Goal: Task Accomplishment & Management: Manage account settings

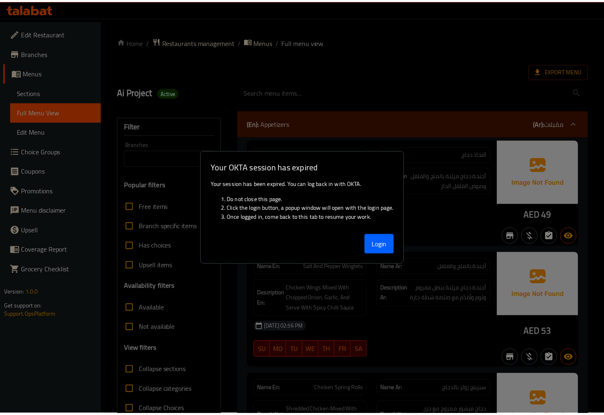
scroll to position [16851, 0]
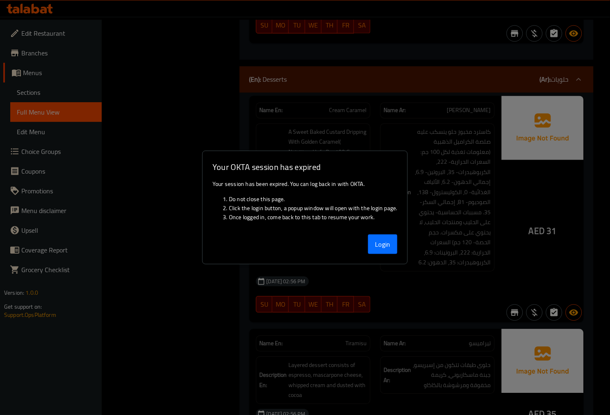
click at [393, 244] on button "Login" at bounding box center [383, 244] width 30 height 20
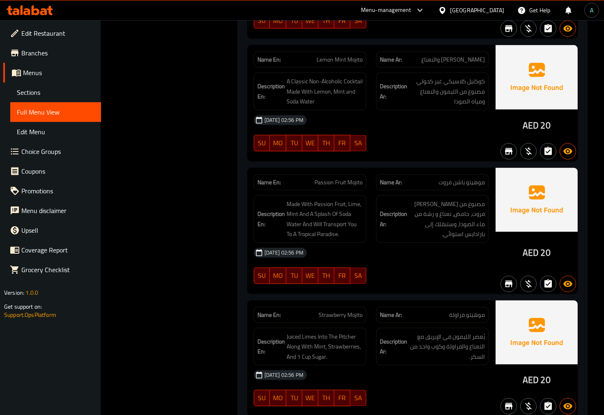
scroll to position [18720, 0]
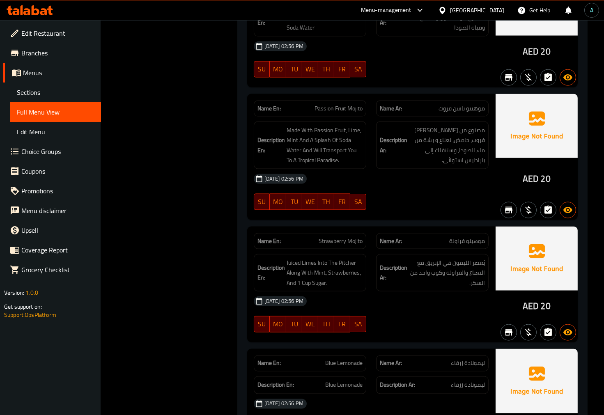
click at [337, 359] on span "Blue Lemonade" at bounding box center [343, 363] width 37 height 9
copy span "Blue Lemonade"
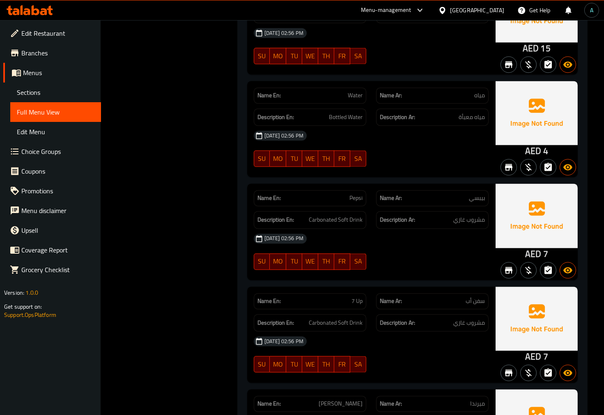
scroll to position [19222, 0]
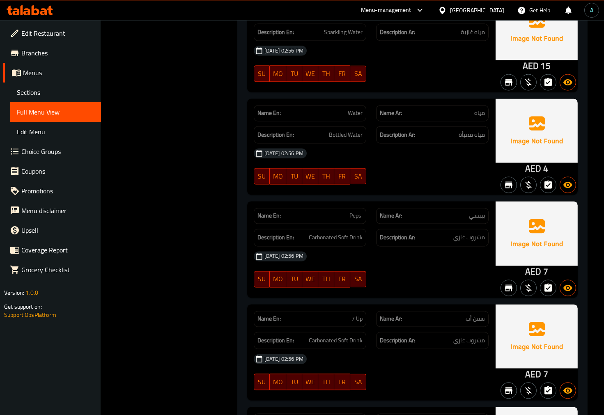
click at [354, 208] on div "Name En: Pepsi" at bounding box center [310, 216] width 112 height 16
copy span "Pepsi"
click at [357, 314] on span "7 Up" at bounding box center [356, 318] width 11 height 9
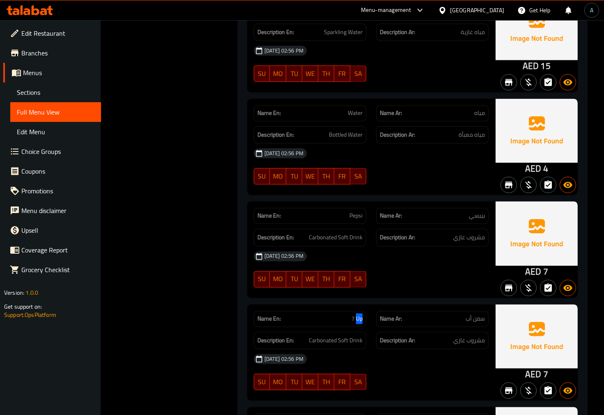
click at [357, 314] on span "7 Up" at bounding box center [356, 318] width 11 height 9
copy span "7 Up"
click at [357, 414] on span "Mirinda" at bounding box center [340, 421] width 44 height 9
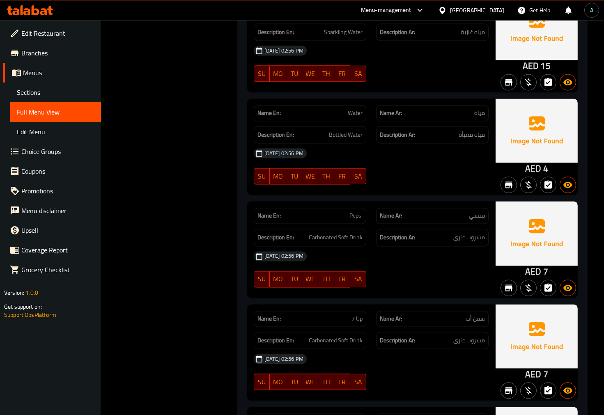
copy span "Mirinda"
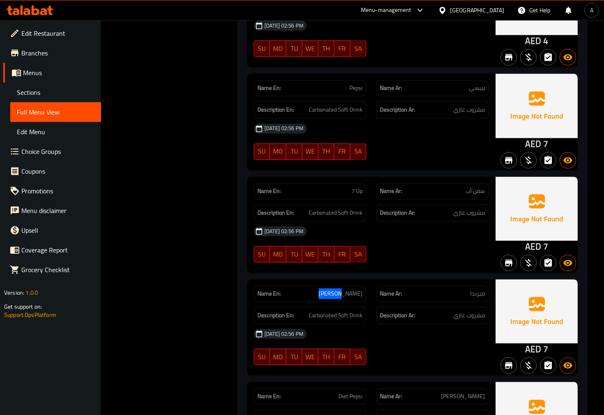
scroll to position [19358, 0]
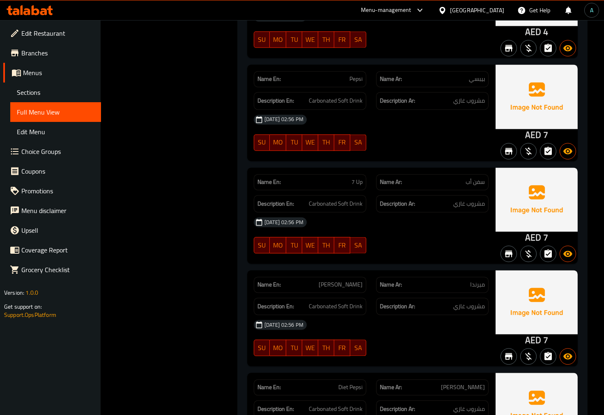
click at [348, 383] on span "Diet Pepsi" at bounding box center [350, 387] width 24 height 9
copy span "Diet Pepsi"
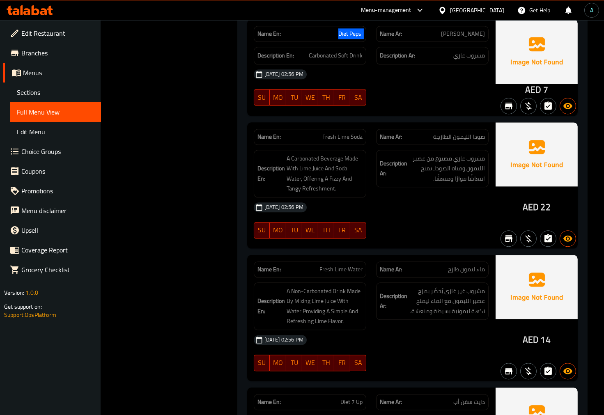
scroll to position [19814, 0]
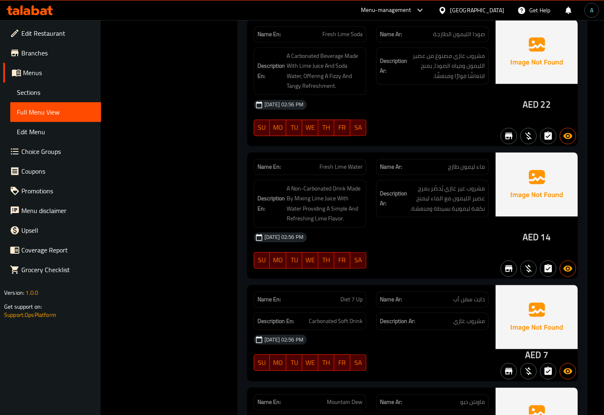
click at [354, 295] on span "Diet 7 Up" at bounding box center [351, 299] width 22 height 9
copy span "Diet 7 Up"
click at [347, 398] on span "Mountain Dew" at bounding box center [345, 402] width 36 height 9
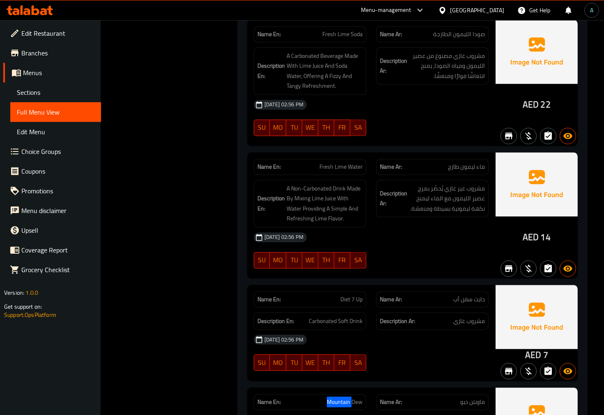
click at [347, 398] on span "Mountain Dew" at bounding box center [345, 402] width 36 height 9
copy span "Mountain Dew"
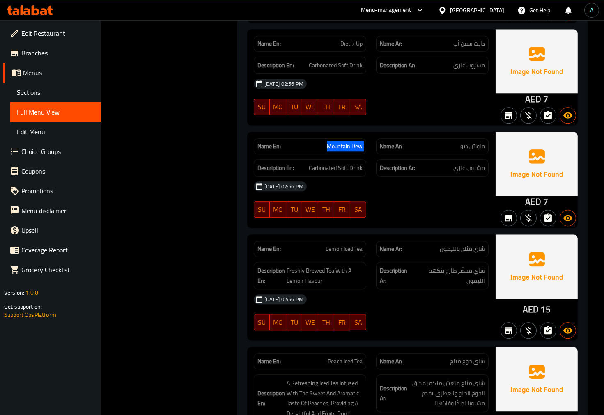
scroll to position [20076, 0]
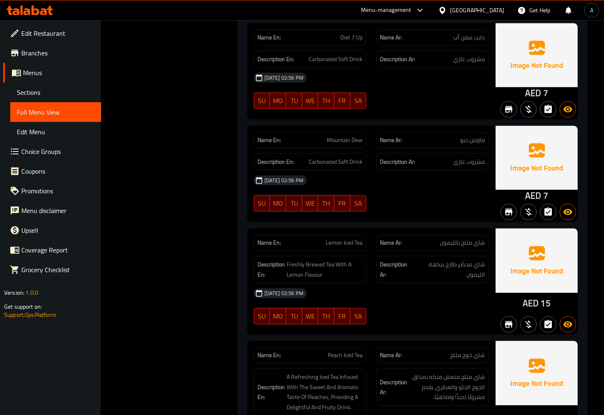
click at [315, 153] on div "Description En: Carbonated Soft Drink" at bounding box center [310, 162] width 112 height 18
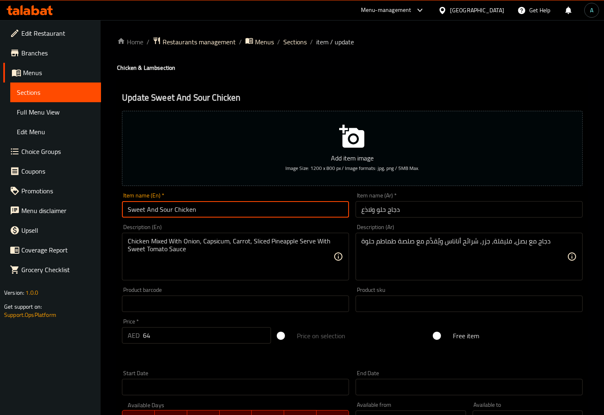
click at [227, 208] on input "Sweet And Sour Chicken" at bounding box center [235, 209] width 227 height 16
click at [295, 42] on div "Home / Restaurants management / Menus / Sections / item / update Chicken & Lamb…" at bounding box center [352, 300] width 470 height 527
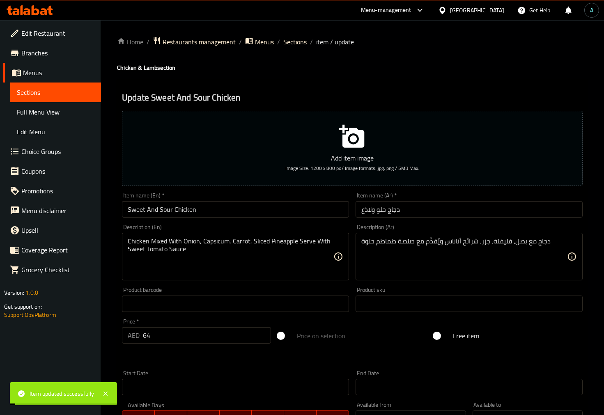
click at [295, 42] on span "Sections" at bounding box center [294, 42] width 23 height 10
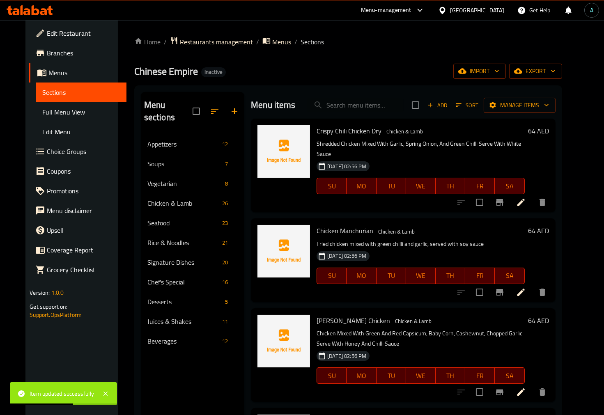
click at [374, 113] on div "Menu items Add Sort Manage items" at bounding box center [403, 105] width 304 height 27
click at [371, 100] on input "search" at bounding box center [355, 105] width 97 height 14
paste input "Prawn Crackers"
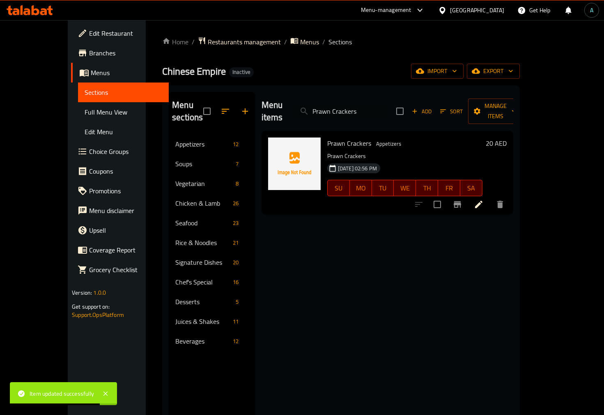
type input "Prawn Crackers"
click at [482, 201] on icon at bounding box center [478, 204] width 7 height 7
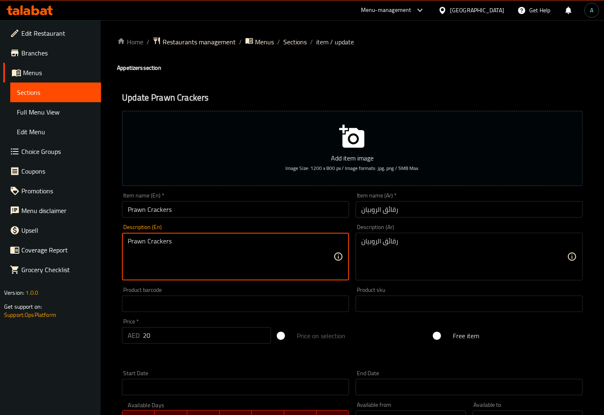
drag, startPoint x: 236, startPoint y: 248, endPoint x: -13, endPoint y: 239, distance: 248.8
paste textarea "crackers, bursting with the fresh, bold flavor of succulent shrimp and delicate…"
type textarea "Prawn crackers, bursting with the fresh, bold flavor of succulent shrimp and de…"
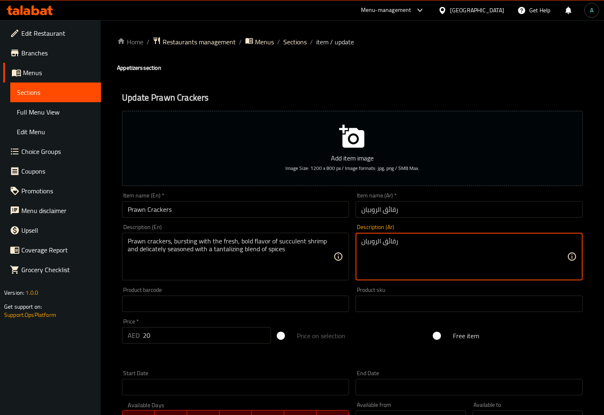
drag, startPoint x: 349, startPoint y: 237, endPoint x: 208, endPoint y: 217, distance: 142.1
paste textarea "مقرمشات روبيان ، مليئة بالنكهة الطازجة والجريئة للروبيان النضرة والمتبلة بدقة ب…"
type textarea "مقرمشات روبيان ، مليئة بالنكهة الطازجة والجريئة للروبيان النضرة والمتبلة بدقة ب…"
click at [406, 212] on input "رقائق الروبيان" at bounding box center [468, 209] width 227 height 16
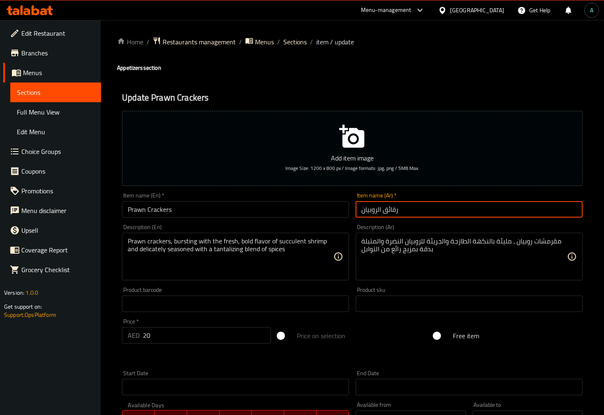
click at [293, 42] on span "Sections" at bounding box center [294, 42] width 23 height 10
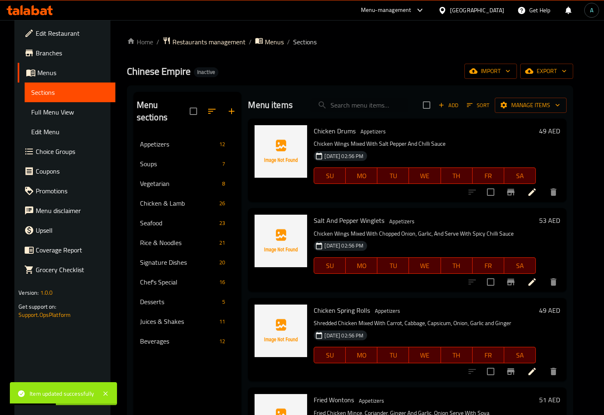
click at [351, 112] on input "search" at bounding box center [359, 105] width 97 height 14
paste input "Chef Special Lobsters"
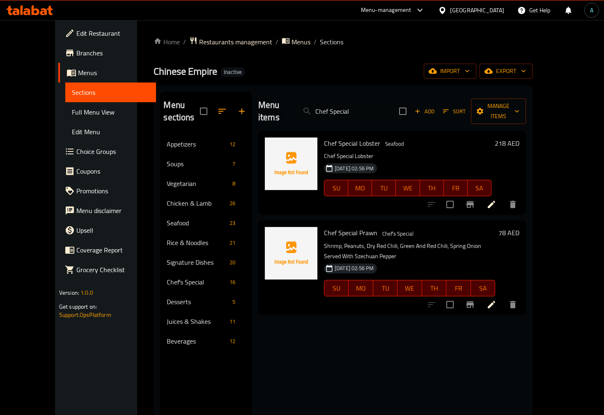
type input "Chef Special"
click at [496, 199] on icon at bounding box center [491, 204] width 10 height 10
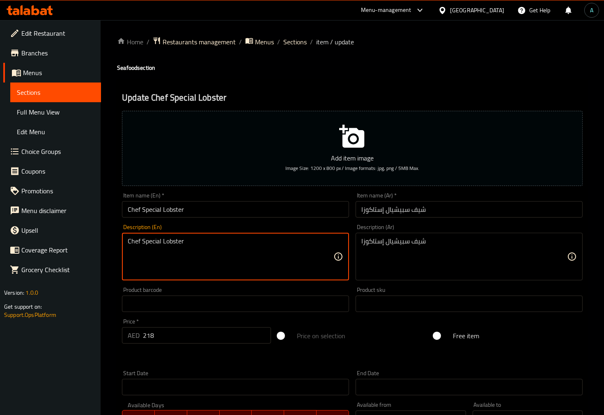
drag, startPoint x: 246, startPoint y: 247, endPoint x: 12, endPoint y: 247, distance: 233.9
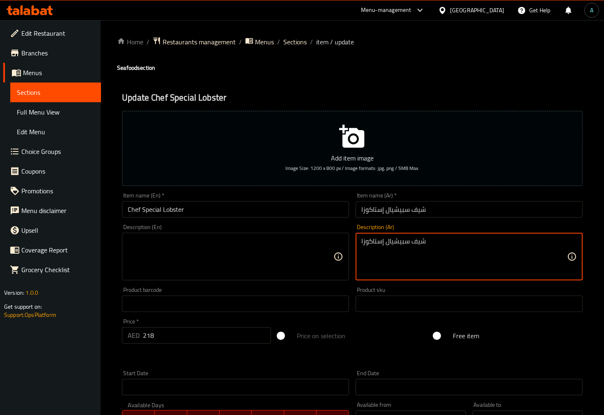
click at [412, 243] on textarea "شيف سبيشيال إستاكوزا" at bounding box center [464, 256] width 206 height 39
click at [236, 216] on div "Home / Restaurants management / Menus / Sections / item / update Seafood sectio…" at bounding box center [352, 300] width 470 height 527
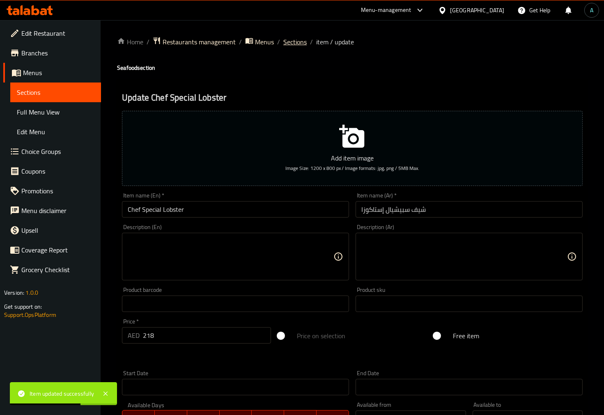
click at [288, 44] on span "Sections" at bounding box center [294, 42] width 23 height 10
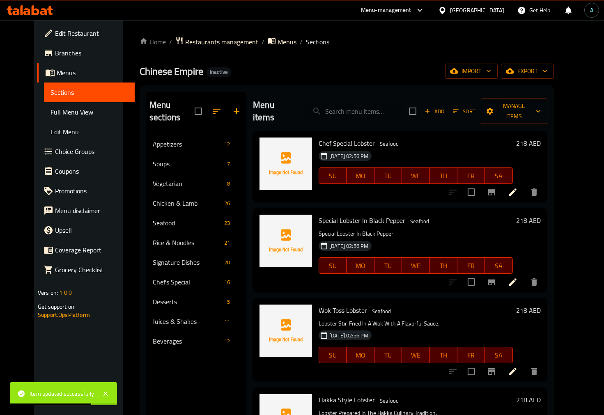
click at [366, 105] on input "search" at bounding box center [353, 111] width 97 height 14
paste input "Special Lobster In Black Pepper"
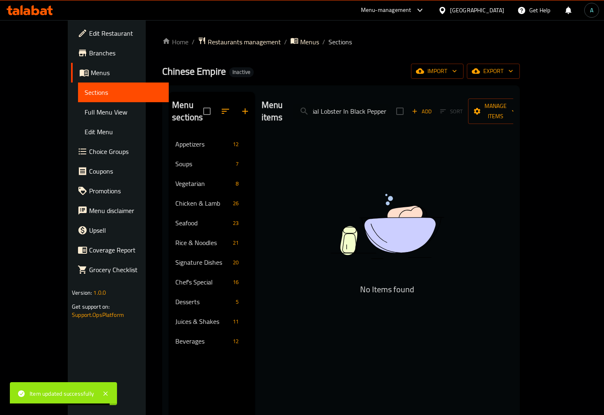
scroll to position [0, 12]
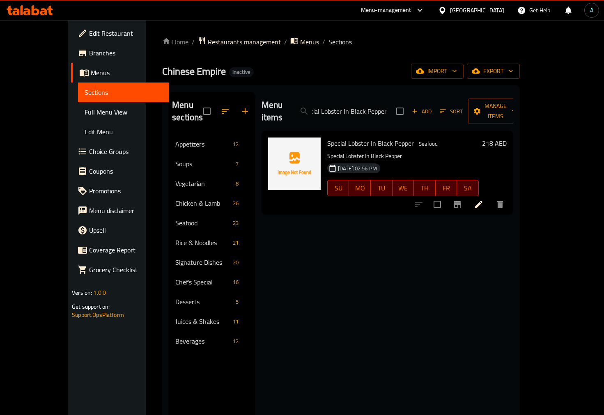
type input "Special Lobster In Black Pepper"
click at [490, 197] on li at bounding box center [478, 204] width 23 height 15
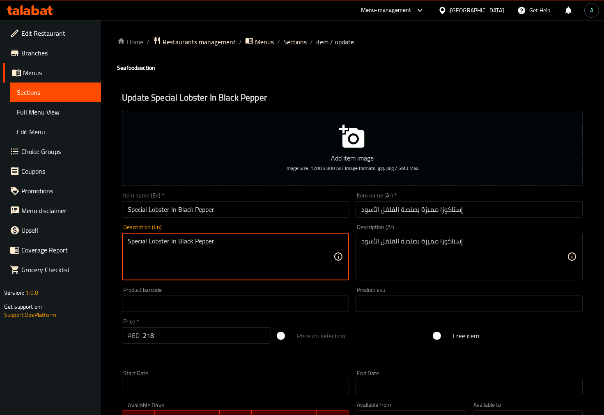
drag, startPoint x: 237, startPoint y: 239, endPoint x: 97, endPoint y: 239, distance: 139.9
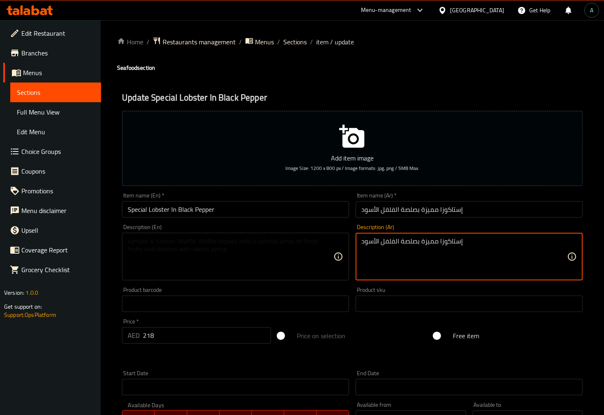
click at [382, 243] on textarea "إستاكوزا مميزة بصلصة الفلفل الأسود" at bounding box center [464, 256] width 206 height 39
click at [281, 221] on div "Description (En) Description (En)" at bounding box center [235, 252] width 233 height 63
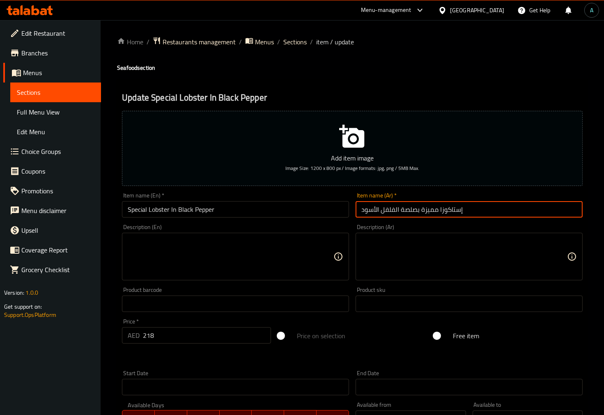
drag, startPoint x: 416, startPoint y: 211, endPoint x: 398, endPoint y: 213, distance: 18.2
click at [398, 213] on input "إستاكوزا مميزة بصلصة الفلفل الأسود" at bounding box center [468, 209] width 227 height 16
type input "إستاكوزا مميزة بالفلفل الأسود"
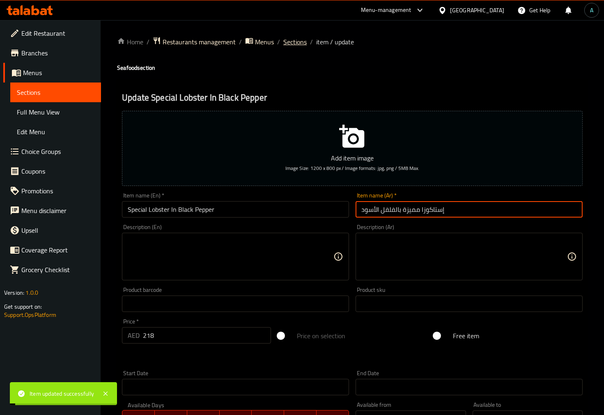
click at [293, 40] on span "Sections" at bounding box center [294, 42] width 23 height 10
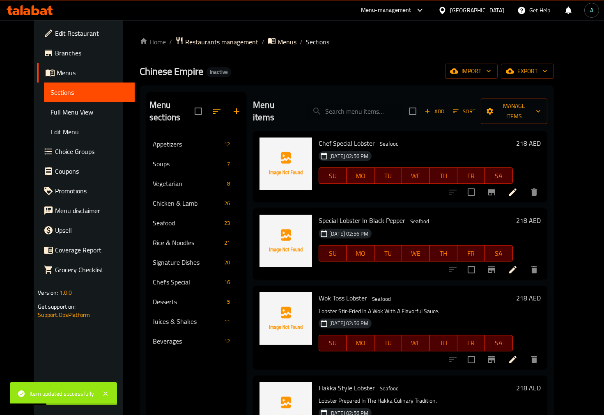
click at [332, 104] on input "search" at bounding box center [353, 111] width 97 height 14
paste input "Blue Lemonade"
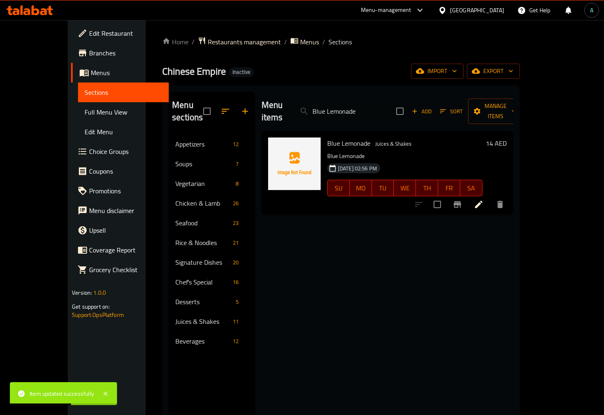
type input "Blue Lemonade"
click at [483, 199] on icon at bounding box center [479, 204] width 10 height 10
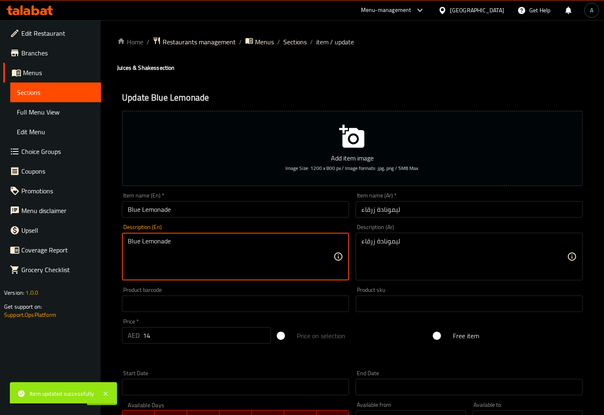
drag, startPoint x: 46, startPoint y: 250, endPoint x: 42, endPoint y: 252, distance: 4.7
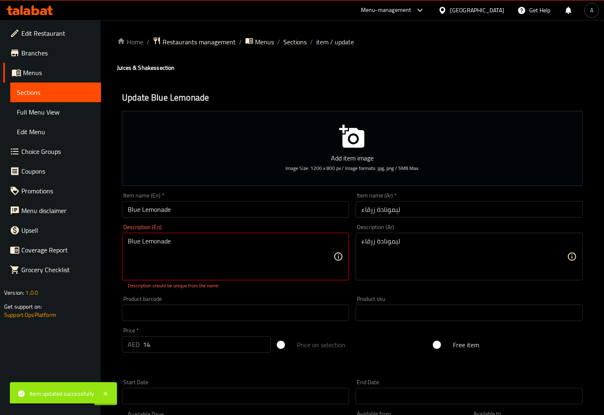
drag, startPoint x: 215, startPoint y: 199, endPoint x: 204, endPoint y: 200, distance: 10.7
click at [204, 200] on div "Item name (En)   * Blue Lemonade Item name (En) *" at bounding box center [235, 204] width 227 height 25
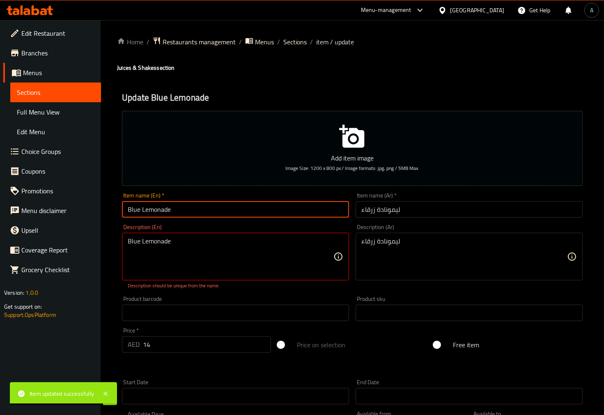
drag, startPoint x: 193, startPoint y: 210, endPoint x: 91, endPoint y: 211, distance: 102.2
click at [91, 211] on div "Edit Restaurant Branches Menus Sections Full Menu View Edit Menu Choice Groups …" at bounding box center [302, 304] width 604 height 569
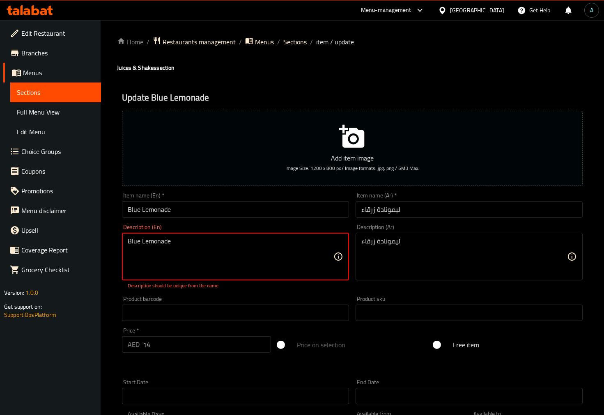
drag, startPoint x: 245, startPoint y: 261, endPoint x: -140, endPoint y: 205, distance: 389.7
paste textarea "A vibrant and refreshing lemonade with a blueberry twist."
type textarea "A vibrant and refreshing lemonade with a blueberry twist."
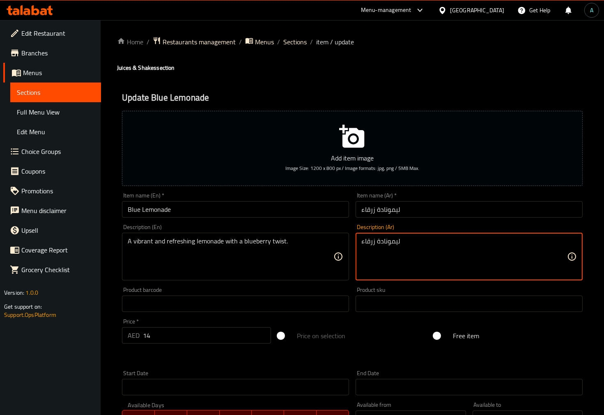
drag, startPoint x: 430, startPoint y: 245, endPoint x: 256, endPoint y: 236, distance: 173.4
paste textarea "ة منعشة وحيوية مع لمسة عنبية."
click at [370, 245] on textarea "ليموناضة منعشة وحيوية مع لمسة عنبية." at bounding box center [464, 256] width 206 height 39
type textarea "ليموناضة منعشة وحيوية مع لمسة بلو بيري."
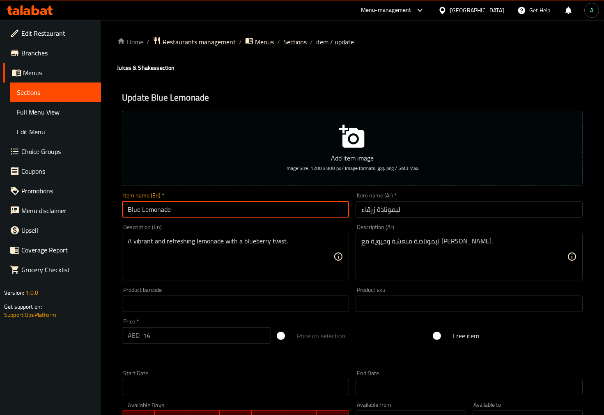
click at [279, 214] on input "Blue Lemonade" at bounding box center [235, 209] width 227 height 16
click at [294, 43] on span "Sections" at bounding box center [294, 42] width 23 height 10
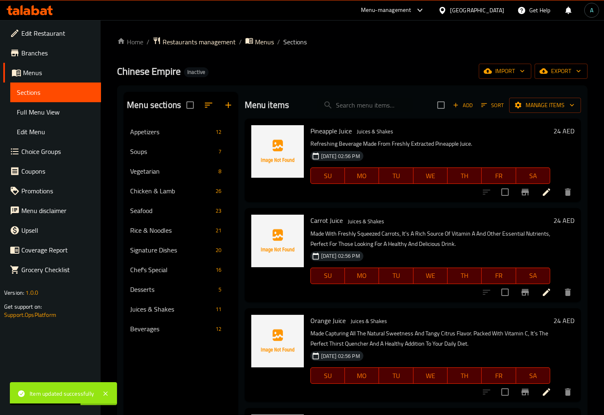
click at [355, 96] on div "Menu items Add Sort Manage items" at bounding box center [413, 105] width 336 height 27
click at [359, 101] on input "search" at bounding box center [364, 105] width 97 height 14
paste input "Hot Chicken Wings"
drag, startPoint x: 401, startPoint y: 104, endPoint x: 161, endPoint y: 104, distance: 240.1
click at [161, 104] on div "Menu sections Appetizers 12 Soups 7 Vegetarian 8 Chicken & Lamb 26 Seafood 23 R…" at bounding box center [352, 299] width 457 height 415
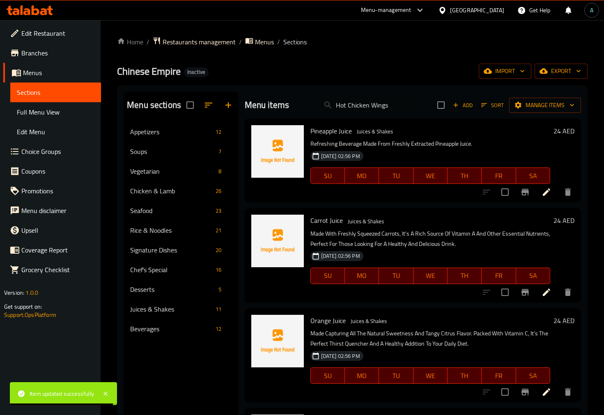
paste input "search"
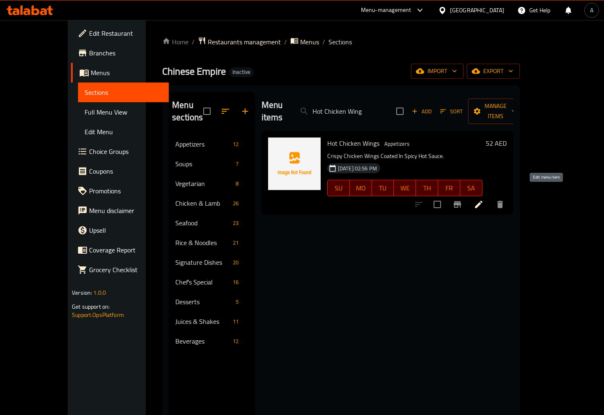
type input "Hot Chicken Wing"
click at [483, 199] on icon at bounding box center [479, 204] width 10 height 10
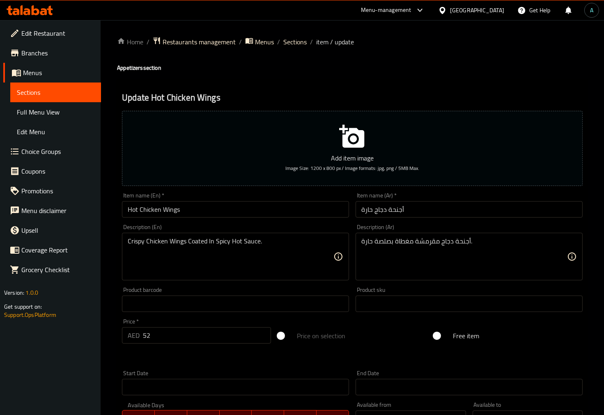
click at [314, 229] on div "Description (En) Crispy Chicken Wings Coated In Spicy Hot Sauce. Description (E…" at bounding box center [235, 252] width 227 height 56
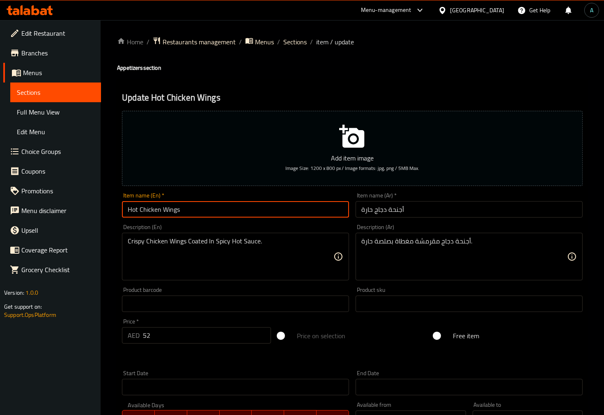
click at [304, 211] on input "Hot Chicken Wings" at bounding box center [235, 209] width 227 height 16
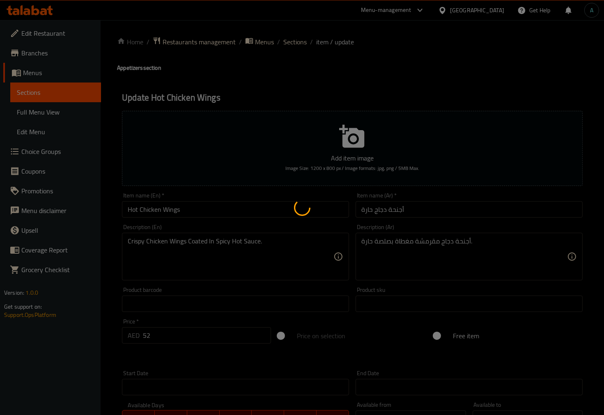
click at [302, 43] on div at bounding box center [302, 207] width 604 height 415
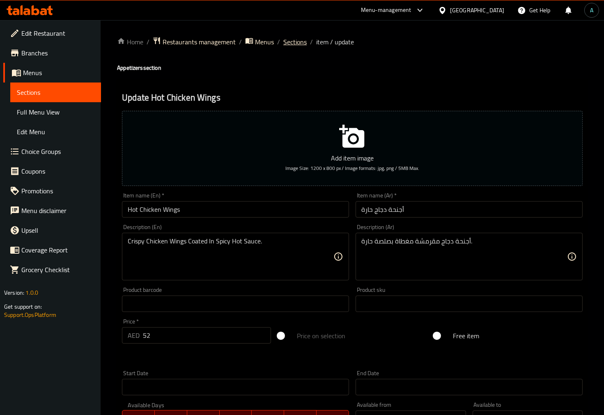
click at [294, 44] on span "Sections" at bounding box center [294, 42] width 23 height 10
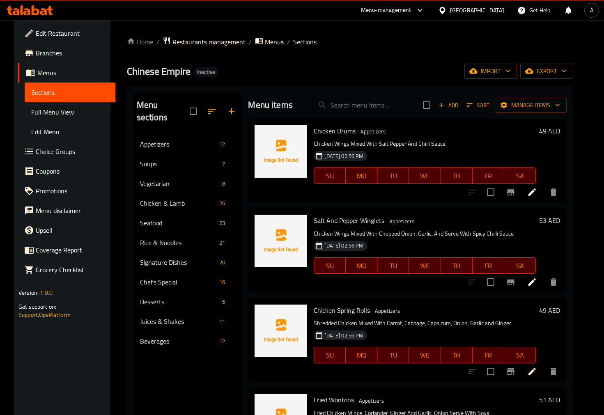
click at [353, 103] on input "search" at bounding box center [359, 105] width 97 height 14
paste input "Chicken Sweet Corn Soup"
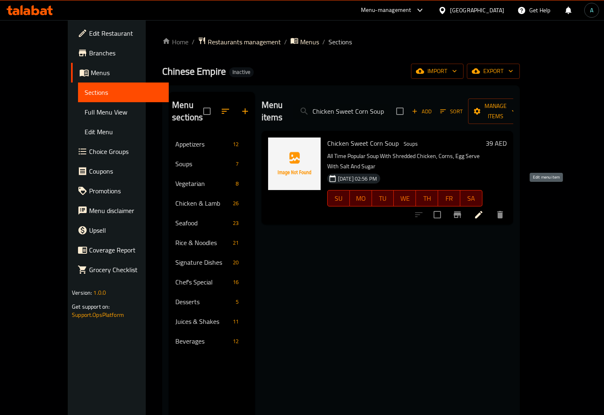
type input "Chicken Sweet Corn Soup"
click at [483, 210] on icon at bounding box center [479, 215] width 10 height 10
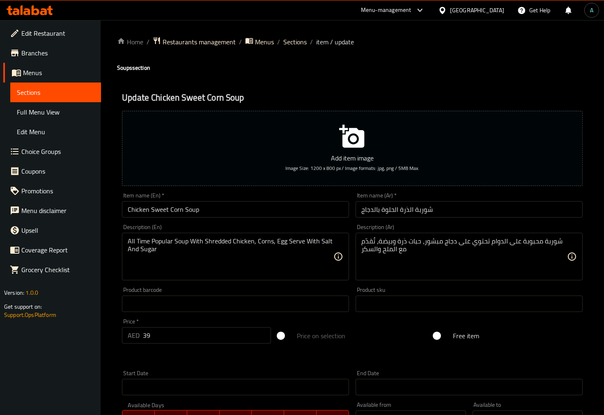
click at [219, 231] on div "Description (En) All Time Popular Soup With Shredded Chicken, Corns, Egg Serve …" at bounding box center [235, 252] width 227 height 56
click at [301, 206] on input "Chicken Sweet Corn Soup" at bounding box center [235, 209] width 227 height 16
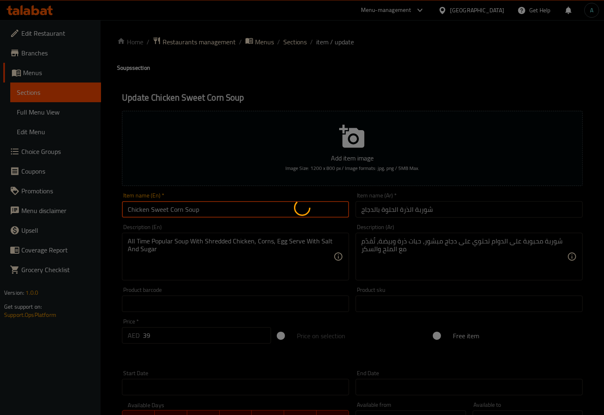
click at [293, 41] on div at bounding box center [302, 207] width 604 height 415
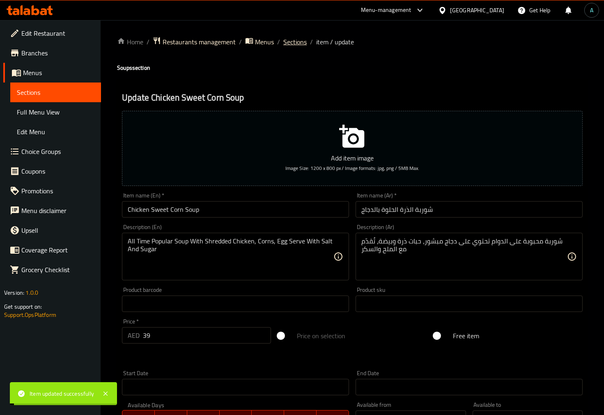
click at [293, 41] on span "Sections" at bounding box center [294, 42] width 23 height 10
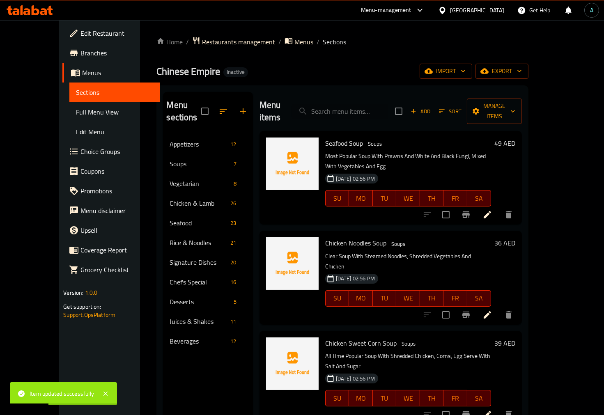
click at [360, 108] on input "search" at bounding box center [339, 111] width 97 height 14
paste input "Crispy Spinach"
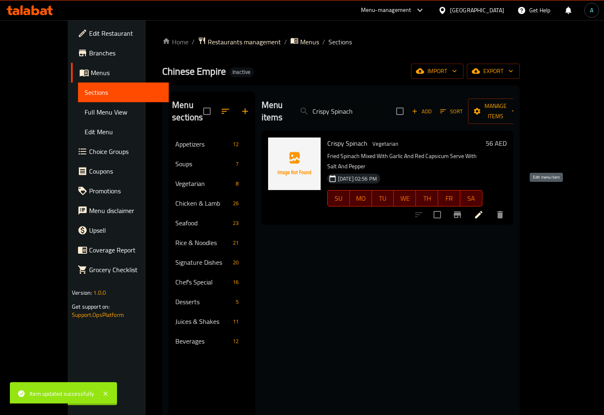
type input "Crispy Spinach"
click at [483, 210] on icon at bounding box center [479, 215] width 10 height 10
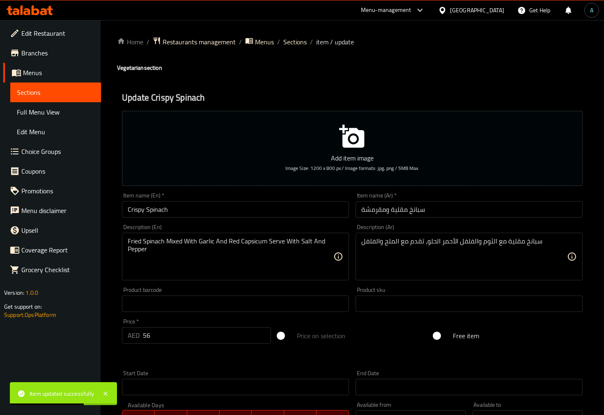
click at [402, 206] on input "سبانخ مقلية ومقرمشة" at bounding box center [468, 209] width 227 height 16
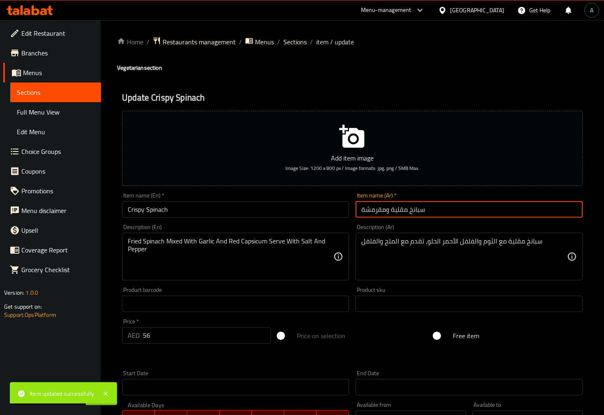
click at [401, 206] on input "سبانخ مقلية ومقرمشة" at bounding box center [468, 209] width 227 height 16
type input "سبانخ مقرمشة"
click at [345, 214] on input "Crispy Spinach" at bounding box center [235, 209] width 227 height 16
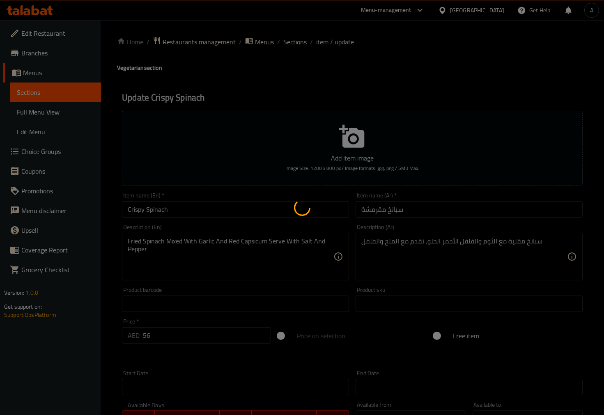
click at [302, 34] on div at bounding box center [302, 207] width 604 height 415
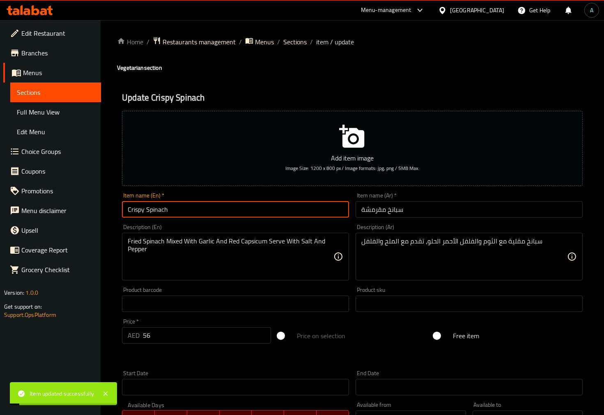
drag, startPoint x: 173, startPoint y: 207, endPoint x: 109, endPoint y: 215, distance: 65.0
click at [109, 215] on div "Home / Restaurants management / Menus / Sections / item / update Vegetarian sec…" at bounding box center [352, 300] width 503 height 560
click at [293, 38] on span "Sections" at bounding box center [294, 42] width 23 height 10
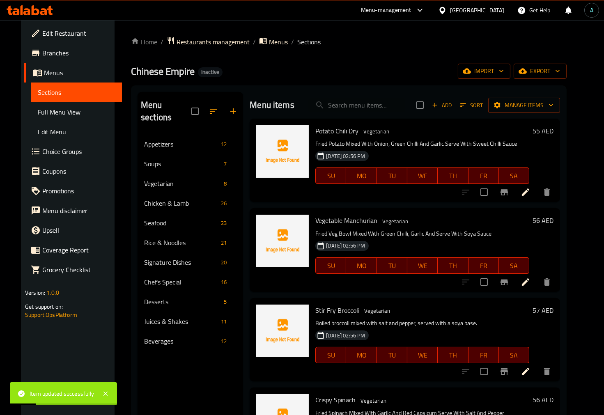
click at [358, 115] on div "Menu items Add Sort Manage items" at bounding box center [405, 105] width 310 height 27
click at [358, 112] on input "search" at bounding box center [356, 105] width 97 height 14
paste input "Crispy Spinach"
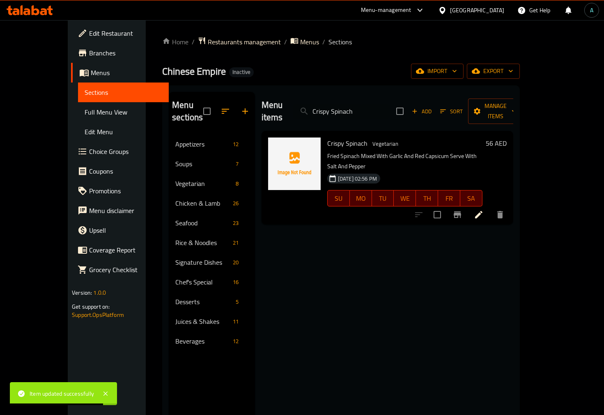
drag, startPoint x: 375, startPoint y: 110, endPoint x: 306, endPoint y: 110, distance: 69.4
click at [306, 110] on div "Menu items Crispy Spinach Add Sort Manage items" at bounding box center [387, 111] width 252 height 39
paste input "hicken Green Chili Soy"
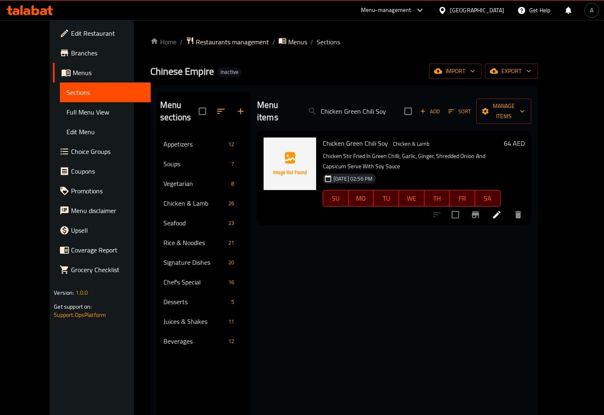
type input "Chicken Green Chili Soy"
click at [501, 210] on icon at bounding box center [497, 215] width 10 height 10
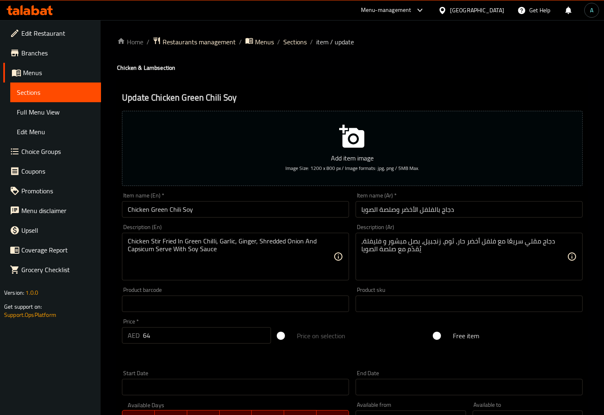
click at [389, 211] on input "دجاج بالفلفل الأخضر وصلصة الصويا" at bounding box center [468, 209] width 227 height 16
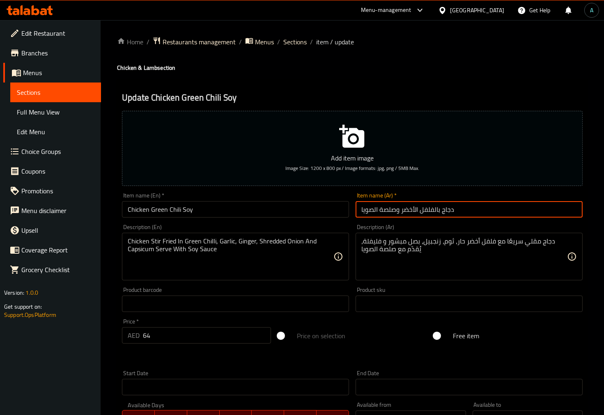
click at [389, 211] on input "دجاج بالفلفل الأخضر وصلصة الصويا" at bounding box center [468, 209] width 227 height 16
click at [390, 214] on input "دجاج بالفلفل الأخضر وصلصة الصويا" at bounding box center [468, 209] width 227 height 16
drag, startPoint x: 396, startPoint y: 214, endPoint x: 380, endPoint y: 213, distance: 16.4
click at [380, 213] on input "دجاج بالفلفل الأخضر وصلصة الصويا" at bounding box center [468, 209] width 227 height 16
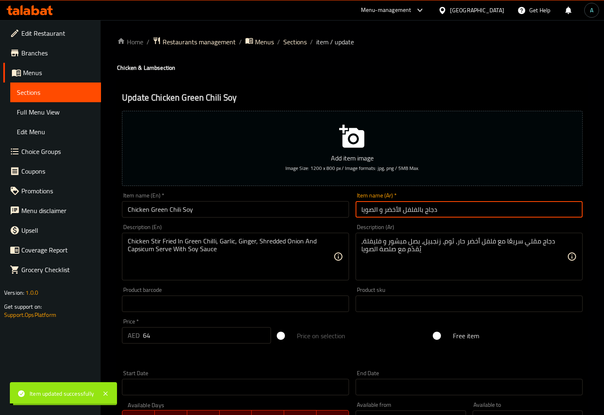
click at [403, 211] on input "دجاج بالفلفل الأخضر و الصويا" at bounding box center [468, 209] width 227 height 16
type input "دجاج بالفلفل الحار الأخضر و الصويا"
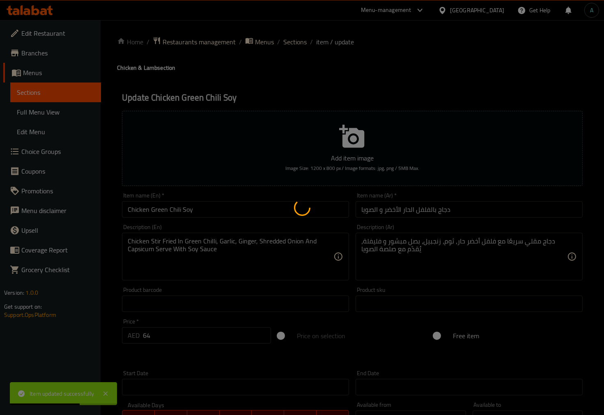
click at [302, 42] on div at bounding box center [302, 207] width 604 height 415
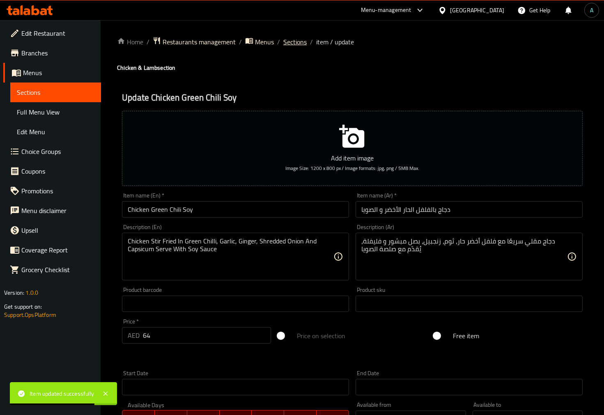
click at [300, 43] on span "Sections" at bounding box center [294, 42] width 23 height 10
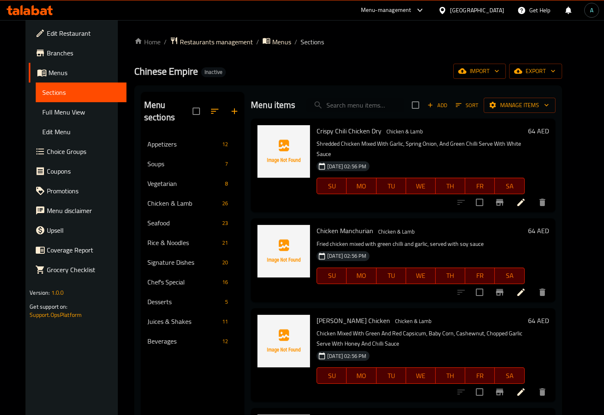
click at [382, 108] on input "search" at bounding box center [355, 105] width 97 height 14
paste input "Prawn Green Chili Soy"
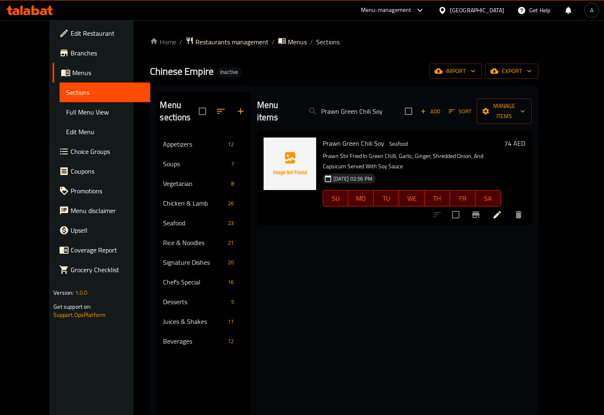
type input "Prawn Green Chili Soy"
click at [501, 211] on icon at bounding box center [496, 214] width 7 height 7
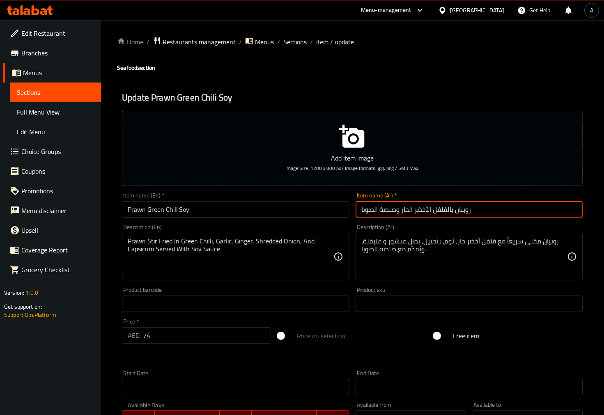
click at [384, 215] on input "روبيان بالفلفل الأخضر الحار وصلصة الصويا" at bounding box center [468, 209] width 227 height 16
click at [401, 208] on input "روبيان بالفلفل الأخضر الحار وصلصة الصويا" at bounding box center [468, 209] width 227 height 16
drag, startPoint x: 395, startPoint y: 211, endPoint x: 378, endPoint y: 211, distance: 16.8
click at [378, 211] on input "روبيان بالفلفل الأخضر الحار وصلصة الصويا" at bounding box center [468, 209] width 227 height 16
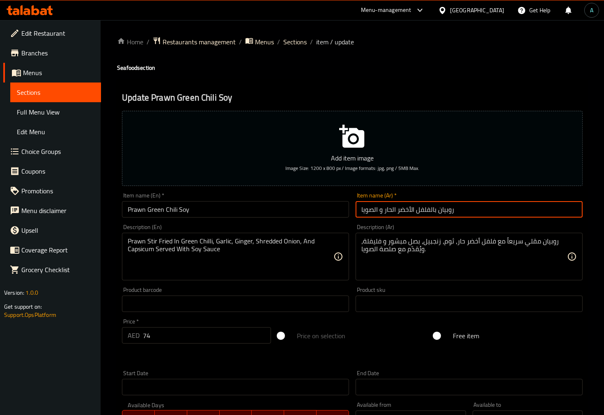
type input "روبيان بالفلفل الأخضر الحار و الصويا"
click at [302, 39] on span "Sections" at bounding box center [294, 42] width 23 height 10
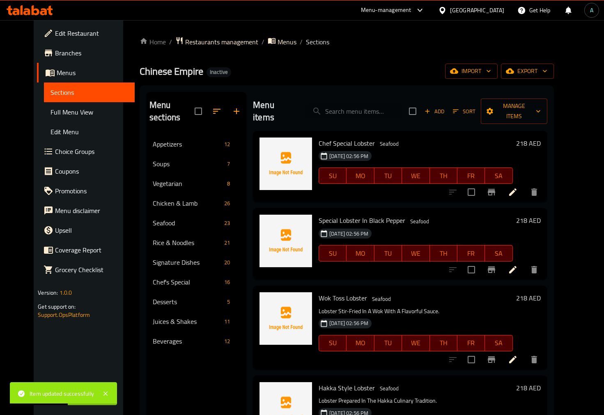
click at [368, 104] on input "search" at bounding box center [353, 111] width 97 height 14
paste input "Fish Green Chilli Soy"
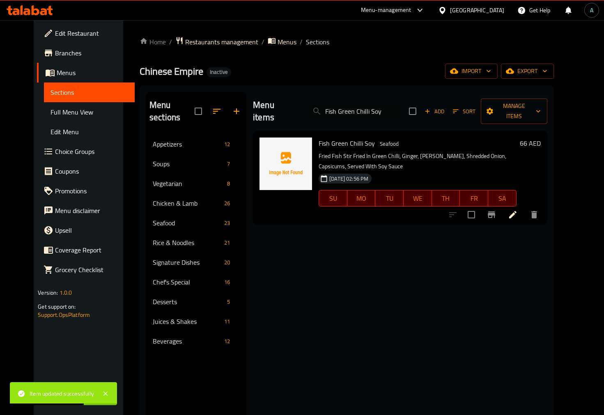
type input "Fish Green Chilli Soy"
click at [517, 210] on icon at bounding box center [513, 215] width 10 height 10
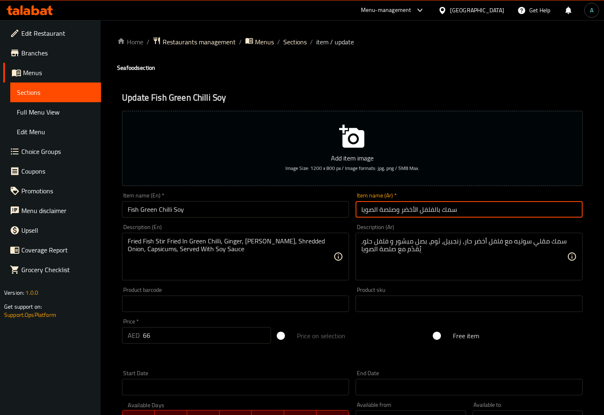
drag, startPoint x: 396, startPoint y: 211, endPoint x: 380, endPoint y: 210, distance: 16.8
click at [380, 210] on input "سمك بالفلفل الأخضر وصلصة الصويا" at bounding box center [468, 209] width 227 height 16
click at [384, 211] on input "سمك بالفلفل الأخضر و الصويا" at bounding box center [468, 209] width 227 height 16
type input "سمك بالفلفل الأخضر الحار و الصويا"
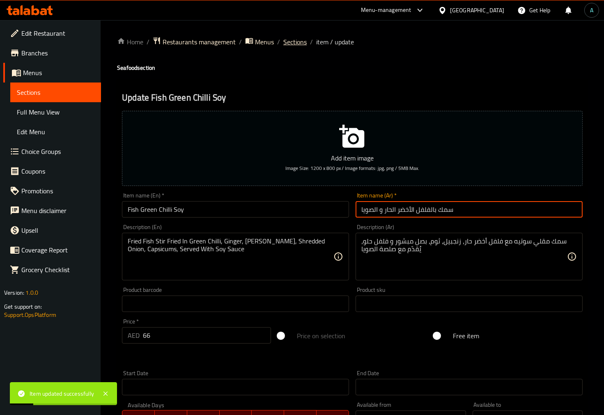
click at [297, 46] on span "Sections" at bounding box center [294, 42] width 23 height 10
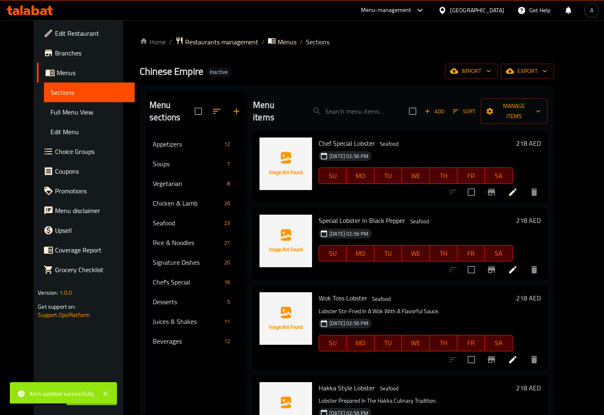
click at [347, 106] on input "search" at bounding box center [353, 111] width 97 height 14
paste input "Salt & Pepper Squid"
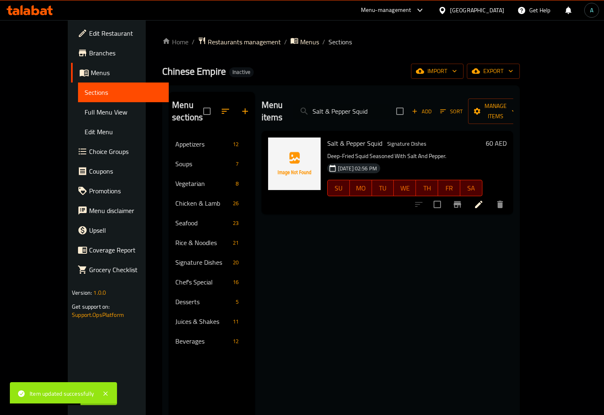
type input "Salt & Pepper Squid"
click at [482, 201] on icon at bounding box center [478, 204] width 7 height 7
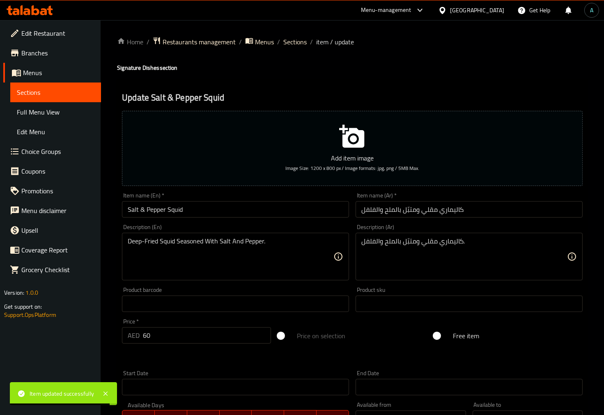
click at [428, 210] on input "كاليماري مقلي ومتبّل بالملح والفلفل" at bounding box center [468, 209] width 227 height 16
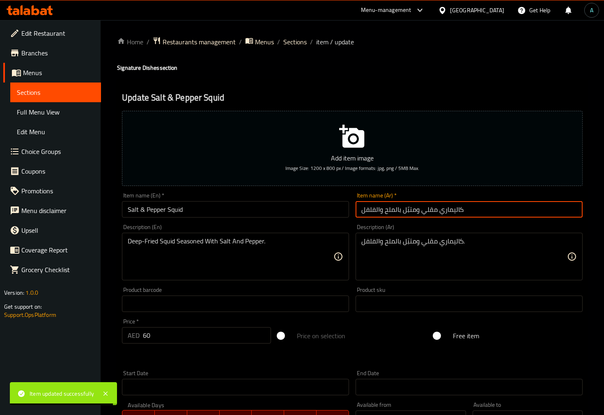
click at [428, 210] on input "كاليماري مقلي ومتبّل بالملح والفلفل" at bounding box center [468, 209] width 227 height 16
drag, startPoint x: 423, startPoint y: 211, endPoint x: 409, endPoint y: 211, distance: 14.4
click at [401, 211] on input "كاليماري ومتبّل بالملح والفلفل" at bounding box center [468, 209] width 227 height 16
click at [409, 211] on input "كاليماري ومتبّل بالملح والفلفل" at bounding box center [468, 209] width 227 height 16
drag, startPoint x: 420, startPoint y: 211, endPoint x: 401, endPoint y: 212, distance: 18.5
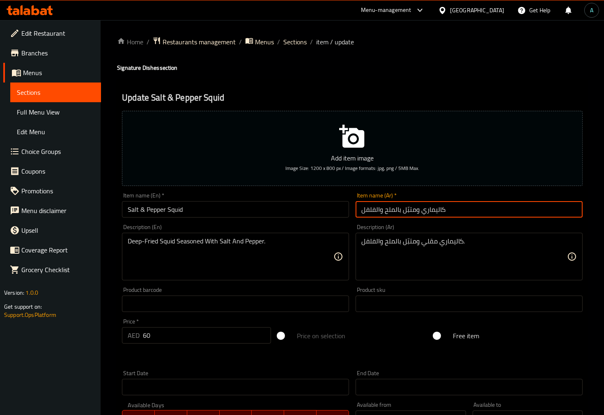
click at [401, 212] on input "كاليماري ومتبّل بالملح والفلفل" at bounding box center [468, 209] width 227 height 16
type input "كاليماري بالملح والفلفل"
click at [291, 34] on div "Home / Restaurants management / Menus / Sections / item / update Signature Dish…" at bounding box center [352, 300] width 503 height 560
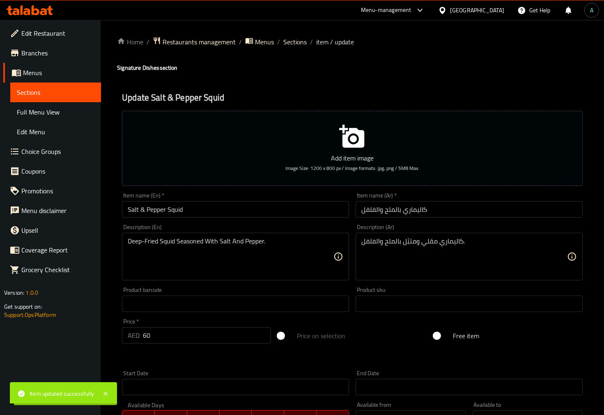
click at [297, 48] on div "Home / Restaurants management / Menus / Sections / item / update Signature Dish…" at bounding box center [352, 300] width 470 height 527
click at [297, 47] on span "Sections" at bounding box center [294, 42] width 23 height 10
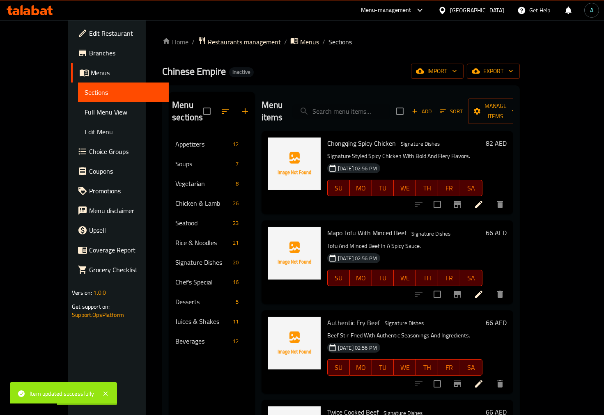
click at [347, 109] on input "search" at bounding box center [341, 111] width 97 height 14
paste input "Wok Toss Tofu"
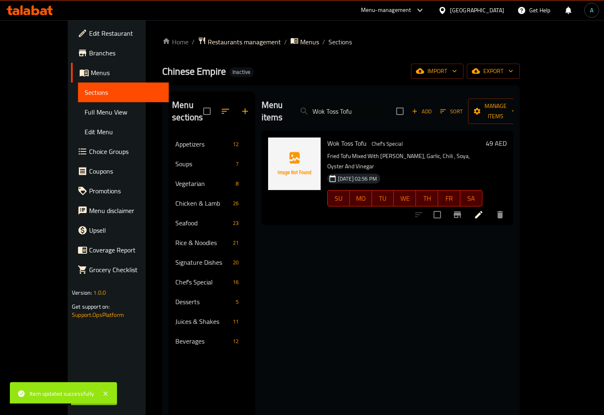
type input "Wok Toss Tofu"
click at [490, 207] on li at bounding box center [478, 214] width 23 height 15
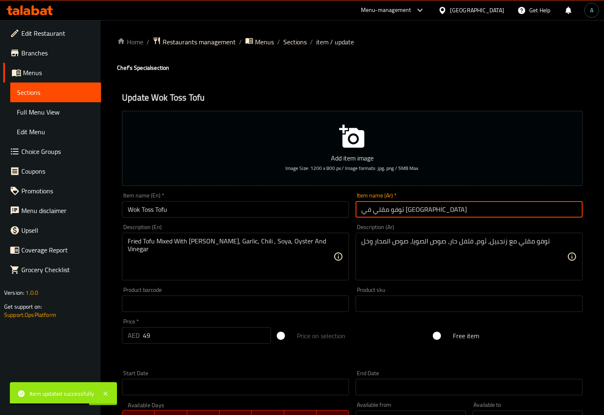
click at [387, 210] on input "توفو مقلي في ووك" at bounding box center [468, 209] width 227 height 16
type input "توفو مقلب في [GEOGRAPHIC_DATA]"
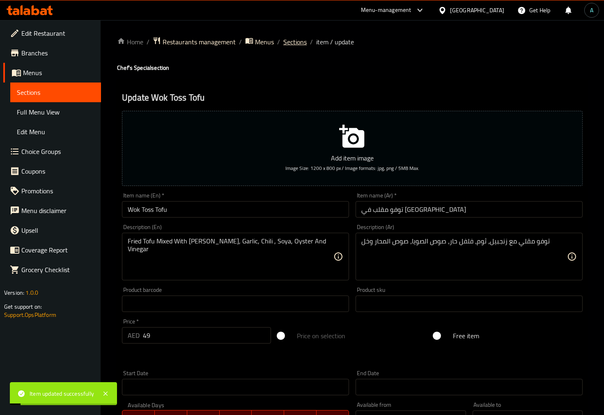
click at [300, 47] on span "Sections" at bounding box center [294, 42] width 23 height 10
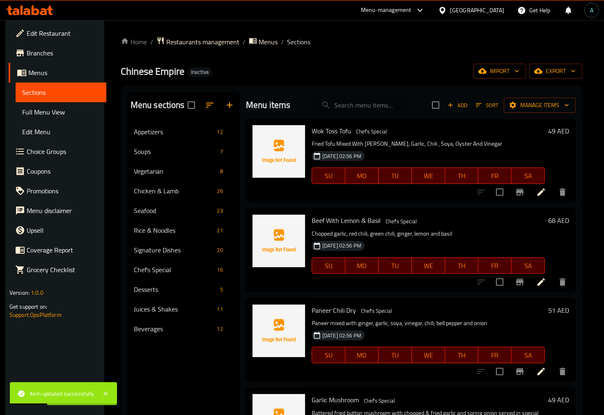
drag, startPoint x: 412, startPoint y: 96, endPoint x: 396, endPoint y: 107, distance: 19.5
click at [412, 96] on div "Menu items Add Sort Manage items" at bounding box center [411, 105] width 330 height 27
click at [367, 116] on div "Menu items Add Sort Manage items" at bounding box center [411, 105] width 330 height 27
click at [368, 114] on div "Menu items Add Sort Manage items" at bounding box center [411, 105] width 330 height 27
click at [371, 105] on input "search" at bounding box center [362, 105] width 97 height 14
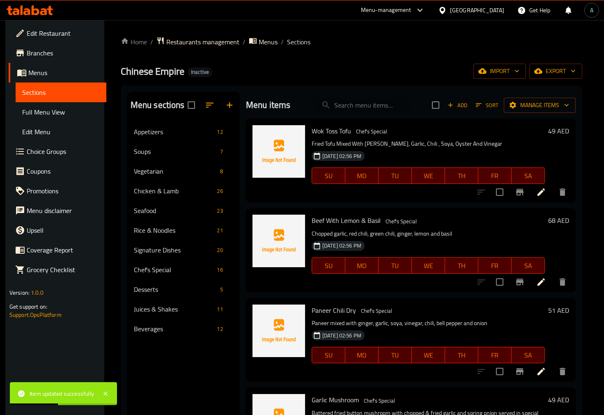
paste input "Duck Special Chinese Sauce"
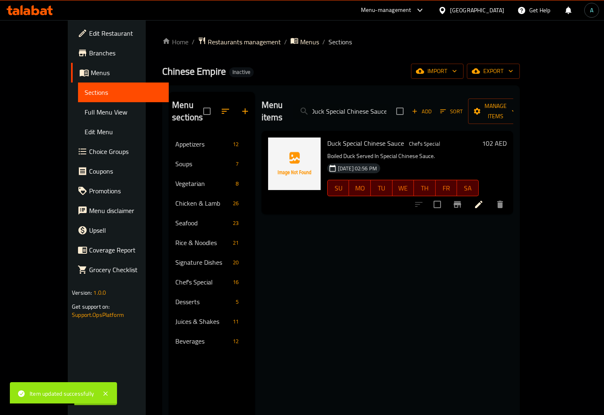
type input "Duck Special Chinese Sauce"
click at [482, 201] on icon at bounding box center [478, 204] width 7 height 7
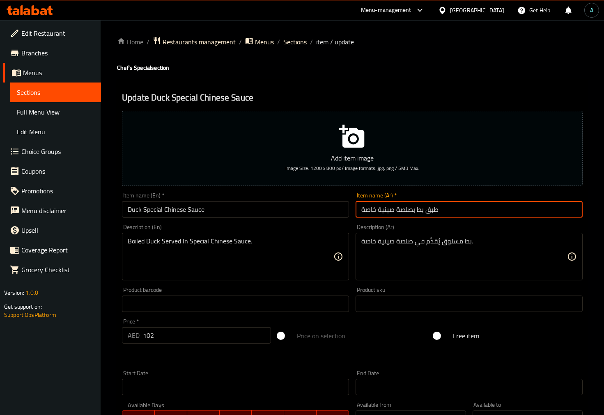
click at [432, 210] on input "طبق بط بصلصة صينية خاصة" at bounding box center [468, 209] width 227 height 16
type input "بط بصلصة صينية خاصة"
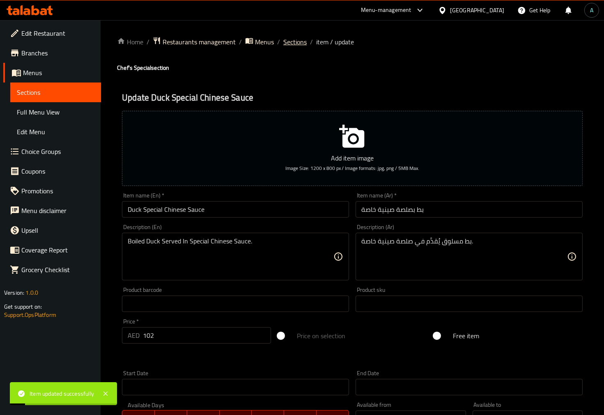
click at [293, 42] on span "Sections" at bounding box center [294, 42] width 23 height 10
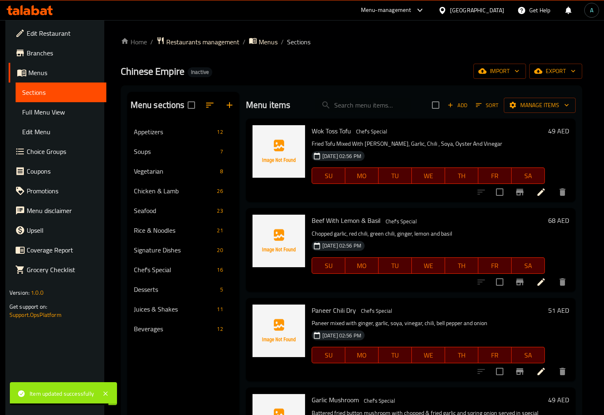
click at [354, 112] on div "Menu items Add Sort Manage items" at bounding box center [411, 105] width 330 height 27
click at [354, 109] on input "search" at bounding box center [362, 105] width 97 height 14
paste input "Chili Soy"
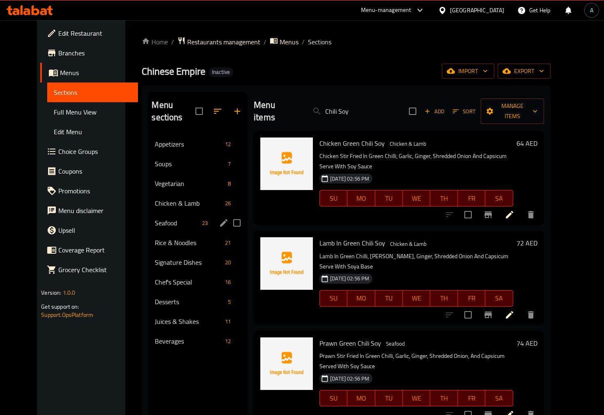
scroll to position [46, 0]
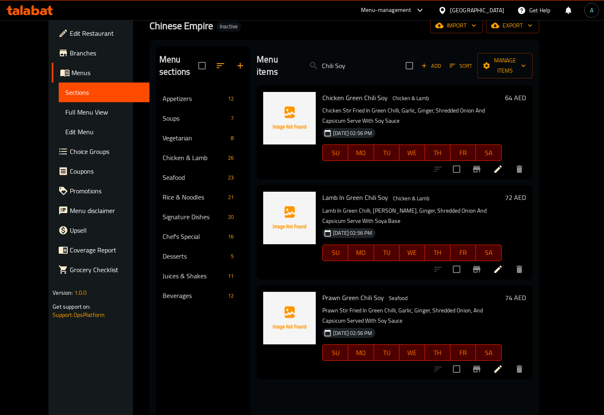
type input "Chili Soy"
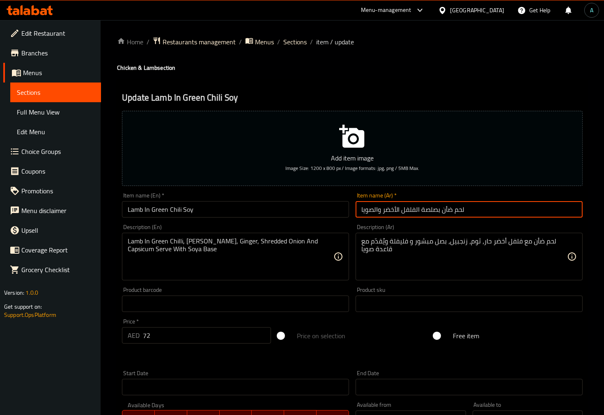
click at [428, 208] on input "لحم ضأن بصلصة الفلفل الأخضر والصويا" at bounding box center [468, 209] width 227 height 16
click at [380, 213] on input "لحم ضأن الفلفل الأخضر والصويا" at bounding box center [468, 209] width 227 height 16
click at [384, 213] on input "لحم ضأن الفلفل الأخضر والصويا" at bounding box center [468, 209] width 227 height 16
click at [383, 212] on input "لحم ضأن الفلفل الأخضر والصويا" at bounding box center [468, 209] width 227 height 16
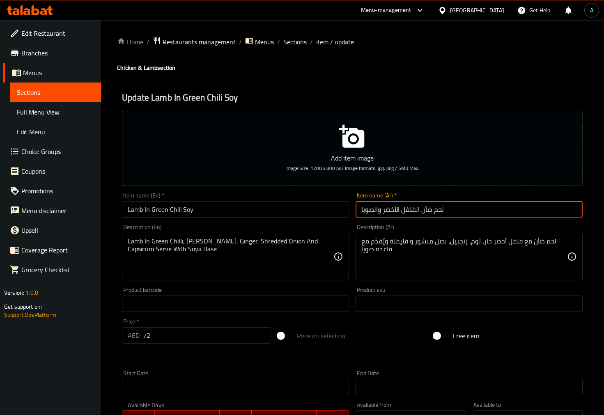
click at [173, 209] on input "Lamb In Green Chili Soy" at bounding box center [235, 209] width 227 height 16
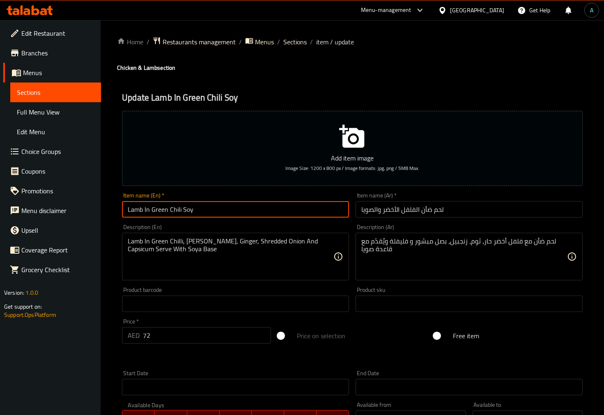
click at [173, 209] on input "Lamb In Green Chili Soy" at bounding box center [235, 209] width 227 height 16
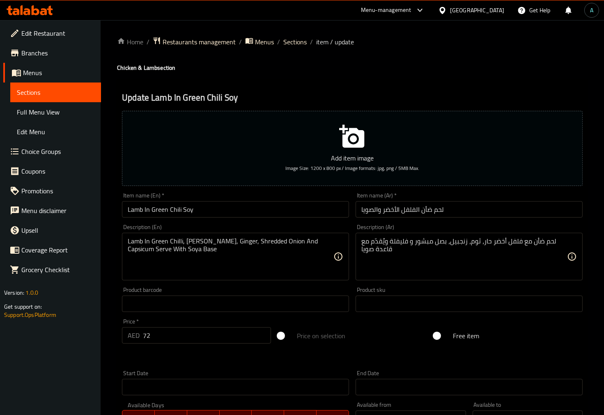
click at [381, 215] on input "لحم ضأن الفلفل الأخضر والصويا" at bounding box center [468, 209] width 227 height 16
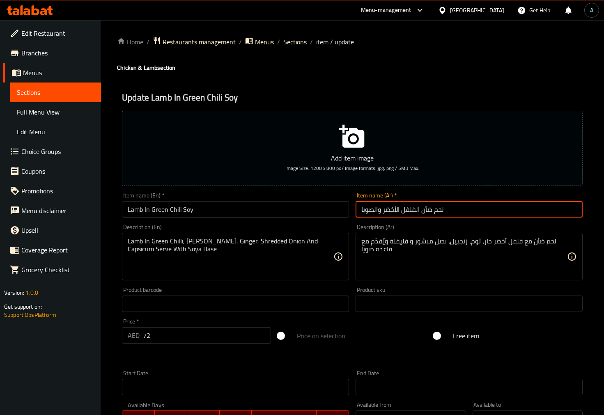
click at [383, 215] on input "لحم ضأن الفلفل الأخضر والصويا" at bounding box center [468, 209] width 227 height 16
type input "لحم ضأن الفلفل الأخضر الحار والصويا"
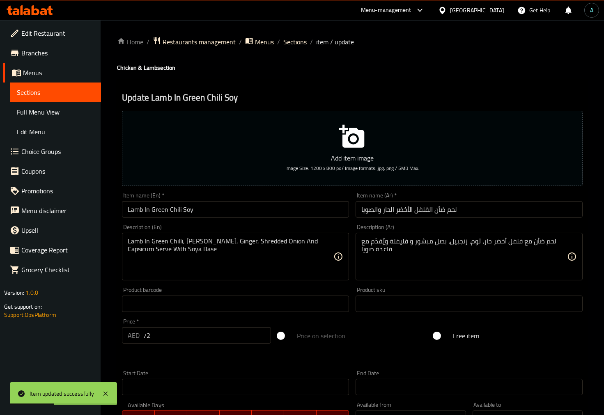
click at [288, 37] on span "Sections" at bounding box center [294, 42] width 23 height 10
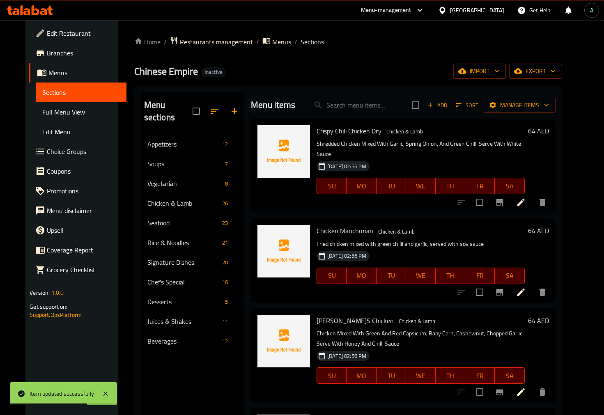
click at [348, 102] on input "search" at bounding box center [355, 105] width 97 height 14
paste input "Chicken Cashew Nut"
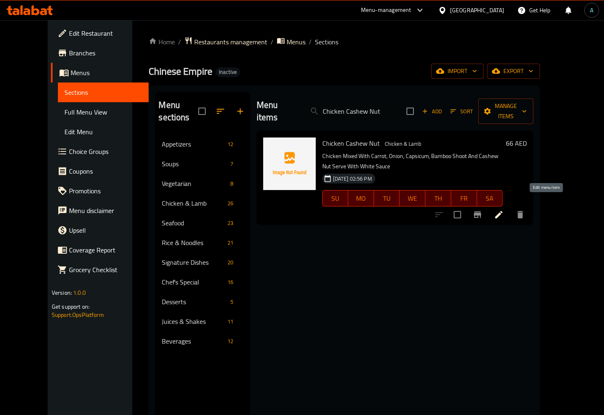
type input "Chicken Cashew Nut"
click at [504, 210] on icon at bounding box center [499, 215] width 10 height 10
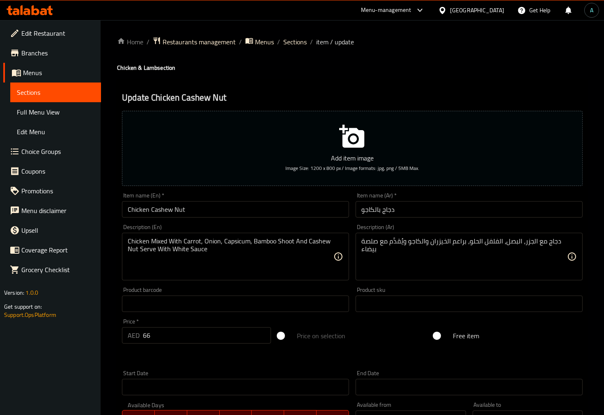
click at [391, 208] on input "دجاج بالكاجو" at bounding box center [468, 209] width 227 height 16
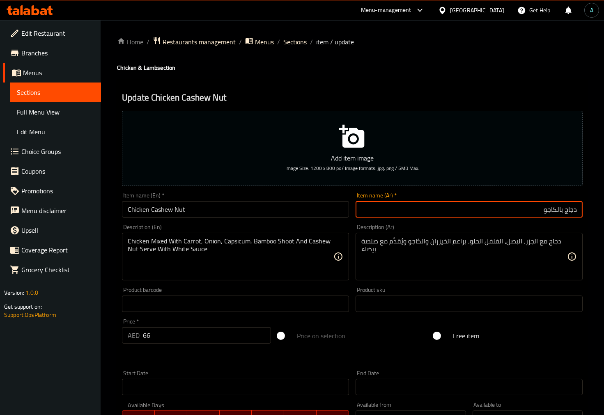
click at [561, 210] on input "دجاج بالكاجو" at bounding box center [468, 209] width 227 height 16
type input "دجاج بمكسرات الكاجو"
click at [290, 43] on div at bounding box center [302, 207] width 604 height 415
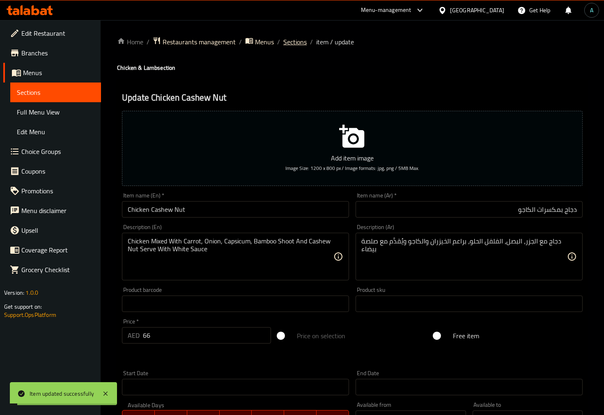
click at [290, 43] on span "Sections" at bounding box center [294, 42] width 23 height 10
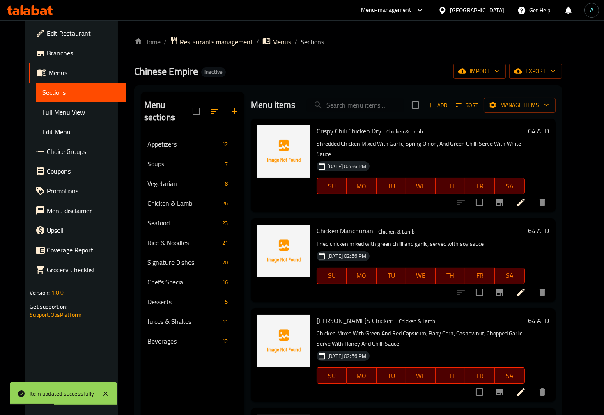
click at [382, 103] on input "search" at bounding box center [355, 105] width 97 height 14
paste input "Pepsi"
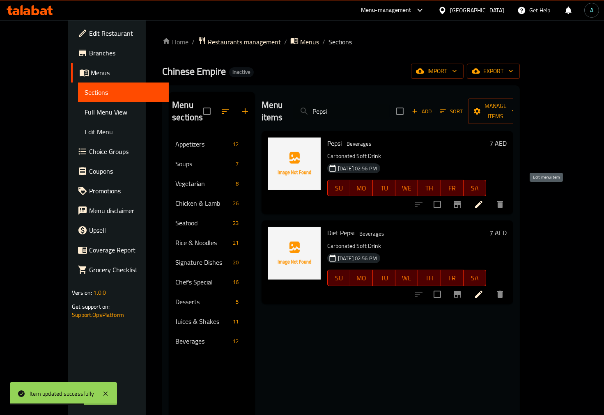
type input "Pepsi"
click at [190, 334] on div "Beverages 12" at bounding box center [212, 341] width 86 height 20
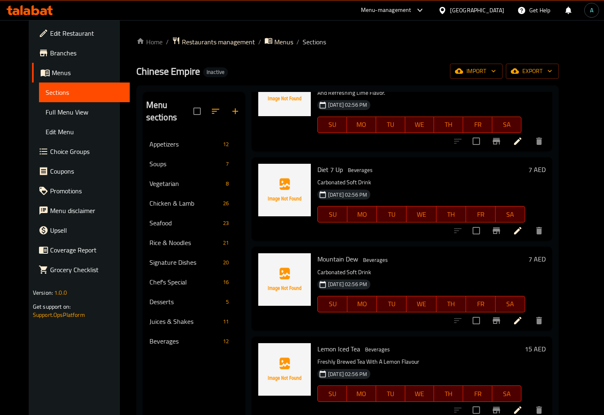
scroll to position [115, 0]
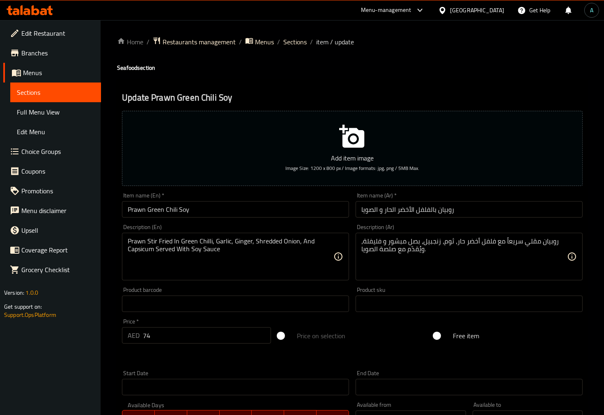
click at [485, 210] on input "روبيان بالفلفل الأخضر الحار و الصويا" at bounding box center [468, 209] width 227 height 16
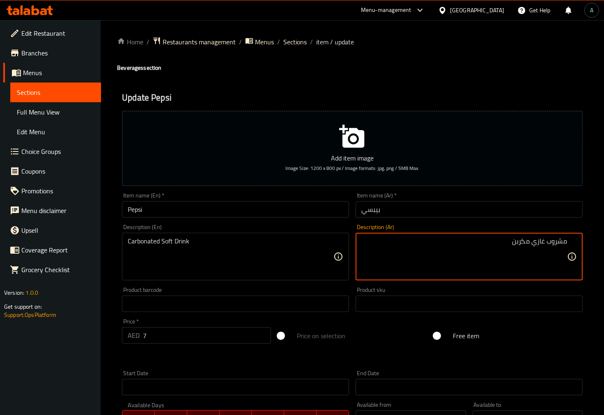
type textarea "مشروب غازي مكربن"
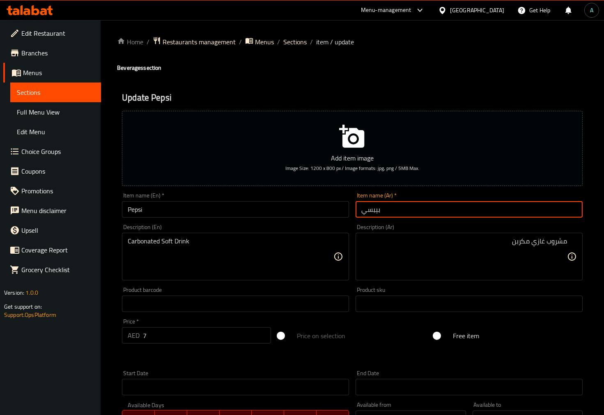
click at [409, 211] on input "بيبسي" at bounding box center [468, 209] width 227 height 16
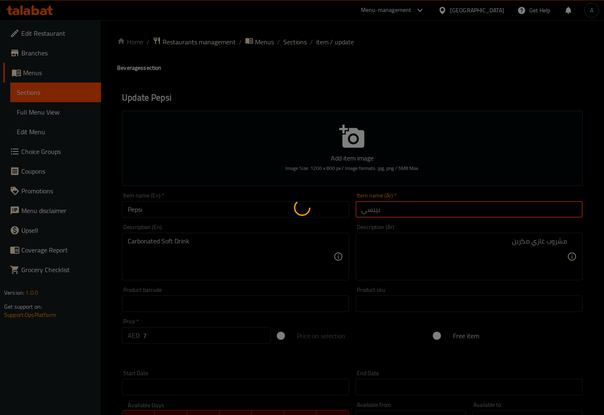
click at [491, 245] on div at bounding box center [302, 207] width 604 height 415
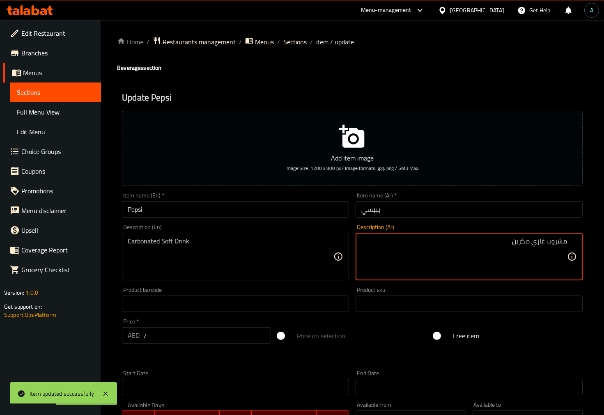
drag, startPoint x: 502, startPoint y: 243, endPoint x: 532, endPoint y: 244, distance: 29.6
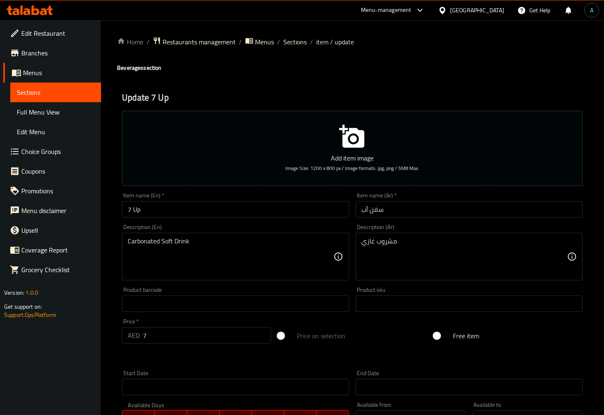
click at [453, 235] on div "مشروب غازي Description (Ar)" at bounding box center [468, 257] width 227 height 48
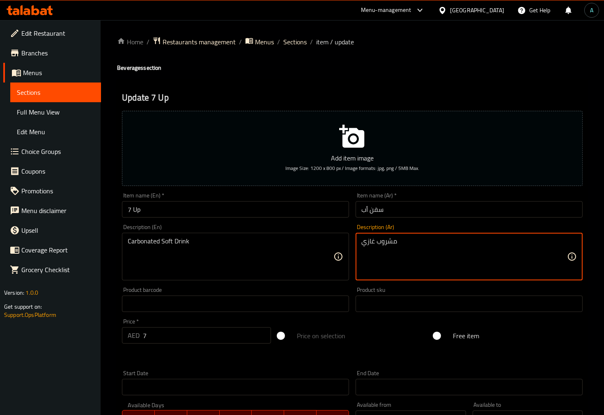
click at [444, 242] on textarea "مشروب غازي" at bounding box center [464, 256] width 206 height 39
paste textarea "مكربن"
type textarea "مشروب غازي مكربن"
click at [437, 211] on input "سفن أب" at bounding box center [468, 209] width 227 height 16
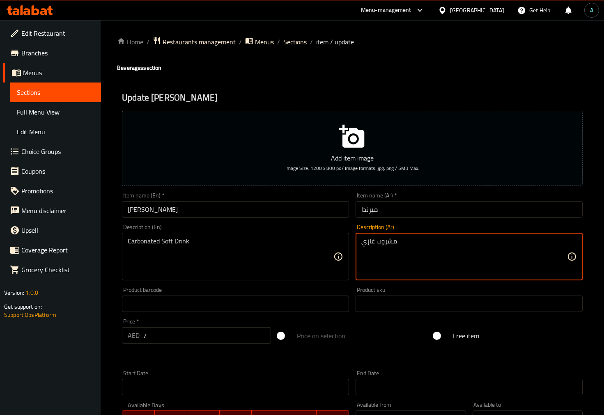
paste textarea "مكربن"
type textarea "مشروب غازي مكربن"
click at [424, 216] on input "ميرندا" at bounding box center [468, 209] width 227 height 16
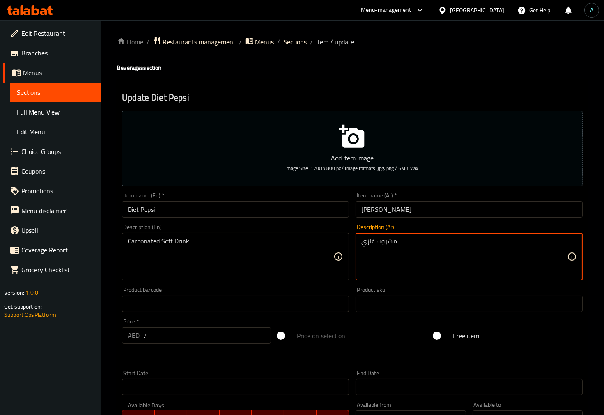
paste textarea "مكربن"
type textarea "مشروب غازي مكربن"
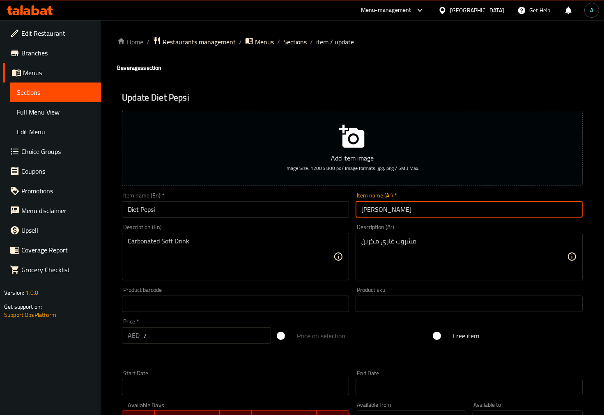
click at [431, 213] on input "[PERSON_NAME]" at bounding box center [468, 209] width 227 height 16
click at [414, 209] on input "[PERSON_NAME]" at bounding box center [468, 209] width 227 height 16
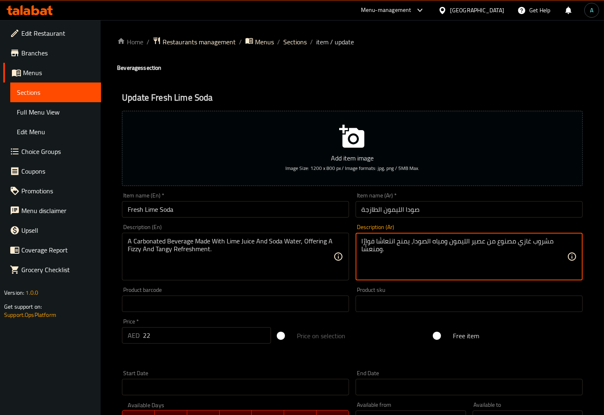
paste textarea "كربن م"
type textarea "مشروب غازي مكربن مصنوع من عصير الليمون ومياه الصودا، يمنح انتعاشًا فوارًا ومنعش…"
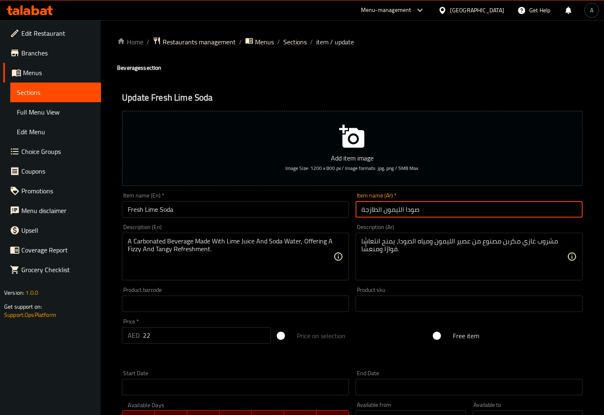
click at [503, 211] on input "صودا الليمون الطازجة" at bounding box center [468, 209] width 227 height 16
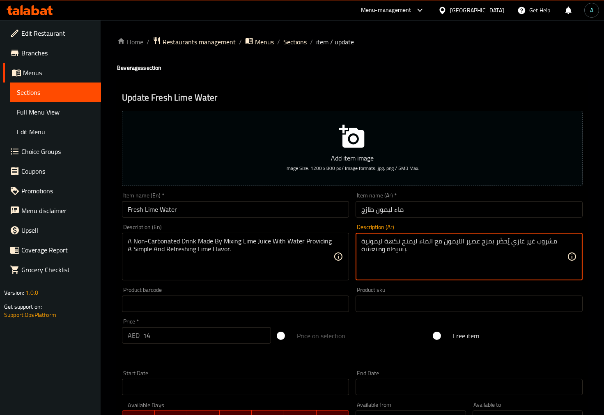
drag, startPoint x: 523, startPoint y: 244, endPoint x: 512, endPoint y: 247, distance: 11.4
paste textarea "مكربن"
click at [528, 245] on textarea "مشروب غير مكربن يُحضّر بمزج عصير الليمون مع الماء ليمنح نكهة ليمونية بسيطة ومنع…" at bounding box center [464, 256] width 206 height 39
type textarea "مشروب غير مكربن يُحضّر بمزج عصير الليمون مع الماء ليمنح نكهة ليمونية بسيطة ومنع…"
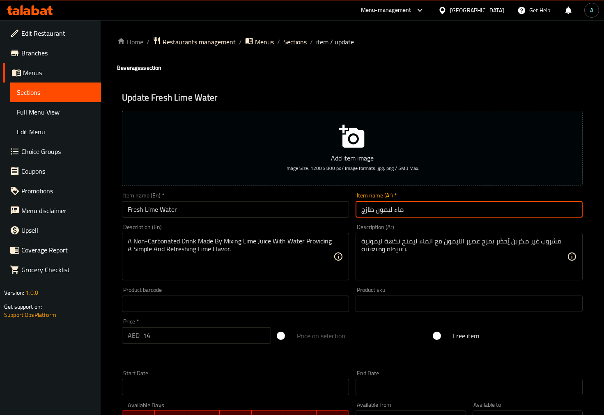
click at [503, 205] on input "ماء ليمون طازج" at bounding box center [468, 209] width 227 height 16
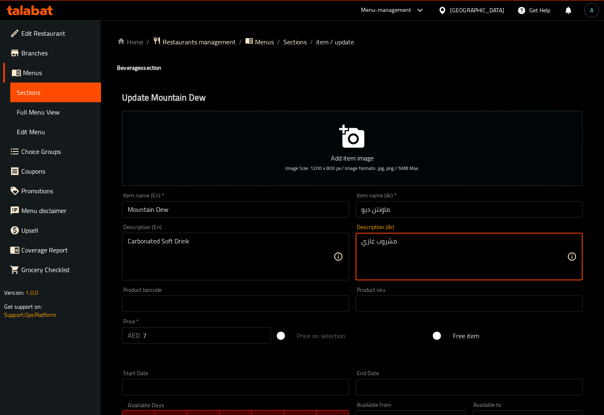
paste textarea "مكربن"
type textarea "مشروب غازي مكربن"
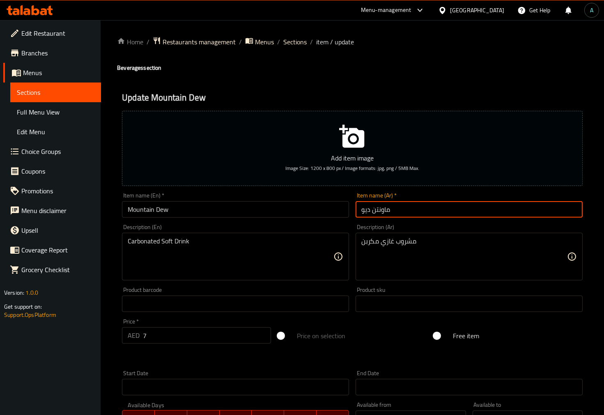
click at [471, 202] on input "ماونتن ديو" at bounding box center [468, 209] width 227 height 16
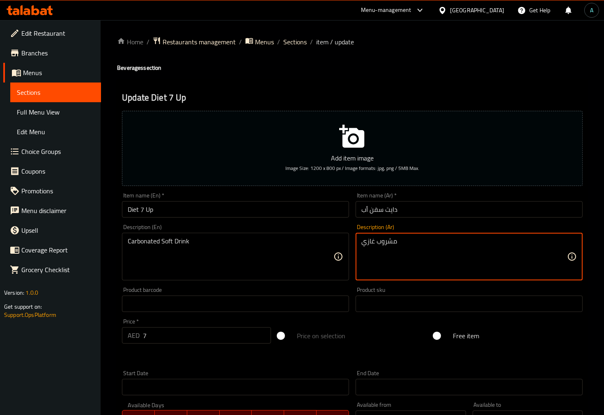
paste textarea "مكربن"
type textarea "مشروب غازي مكربن"
click at [430, 201] on input "دايت سفن أب" at bounding box center [468, 209] width 227 height 16
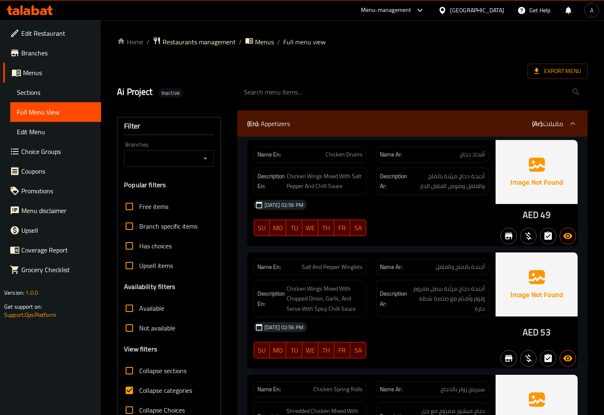
click at [214, 293] on div "Filter Branches Branches Popular filters Free items Branch specific items Has c…" at bounding box center [168, 268] width 103 height 303
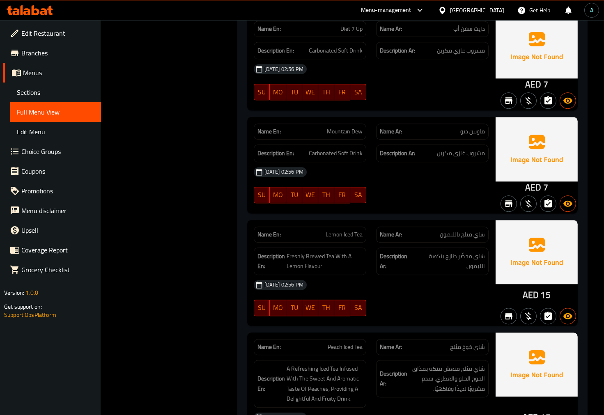
scroll to position [20065, 0]
